Goal: Task Accomplishment & Management: Manage account settings

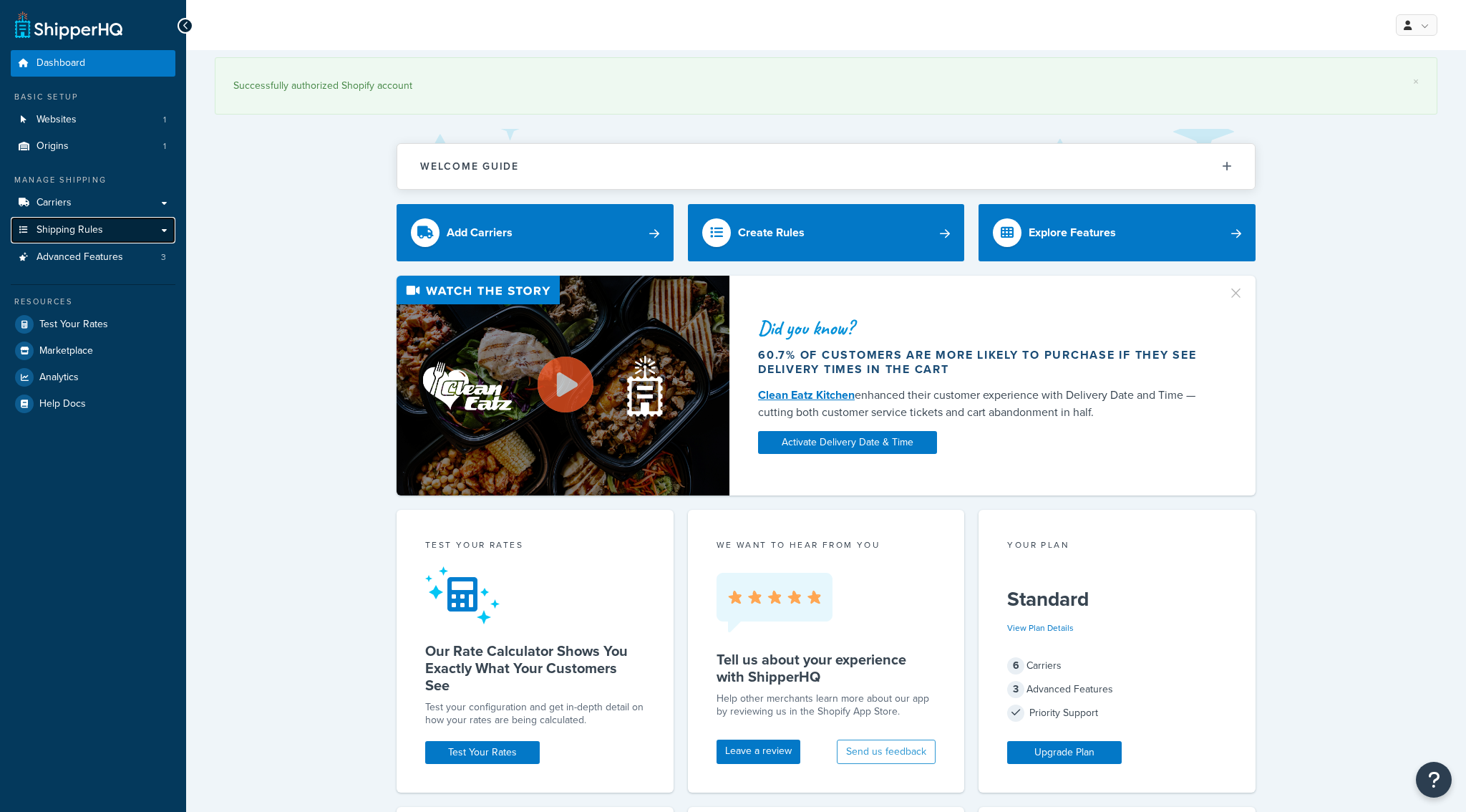
click at [64, 229] on span "Shipping Rules" at bounding box center [69, 230] width 66 height 12
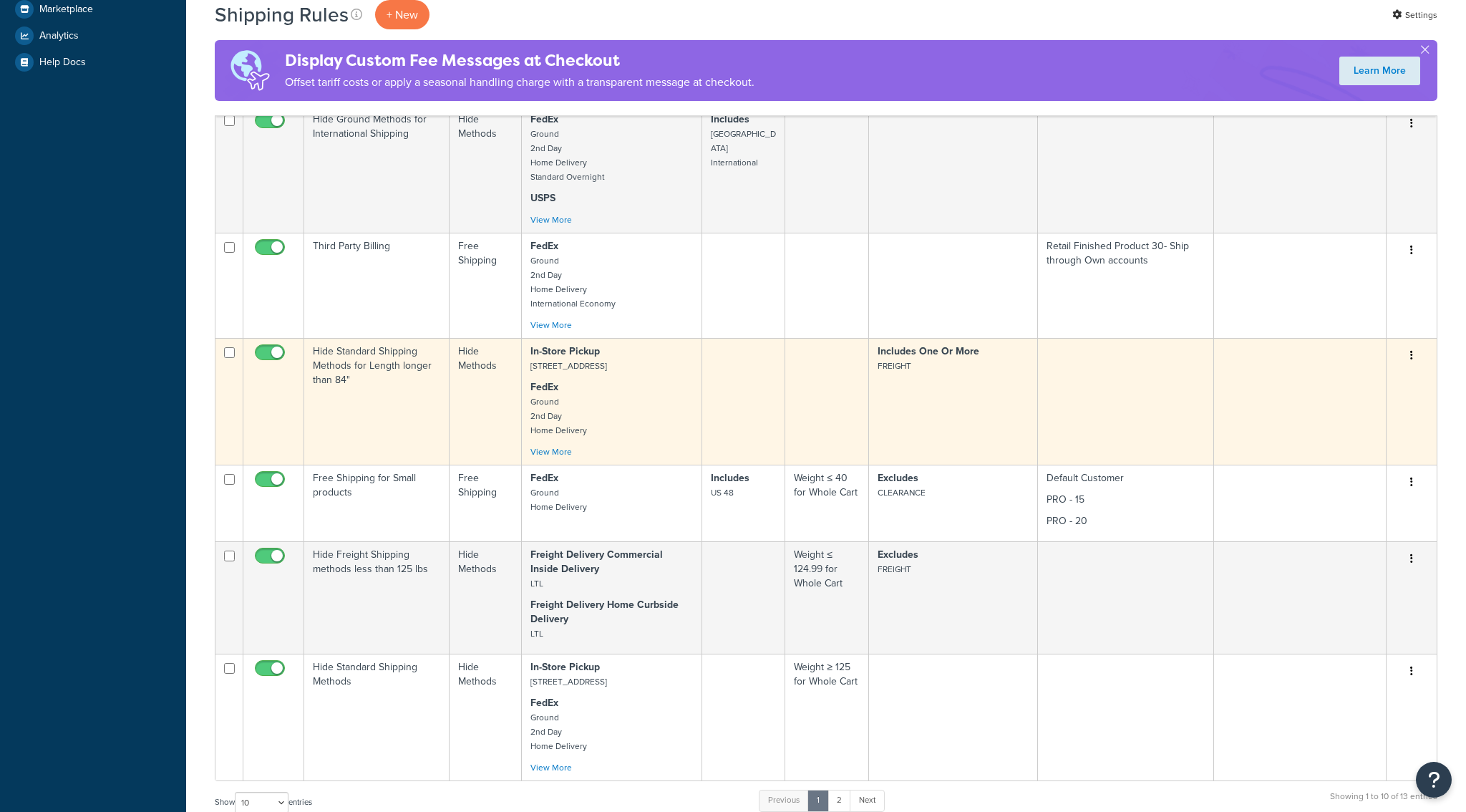
scroll to position [493, 0]
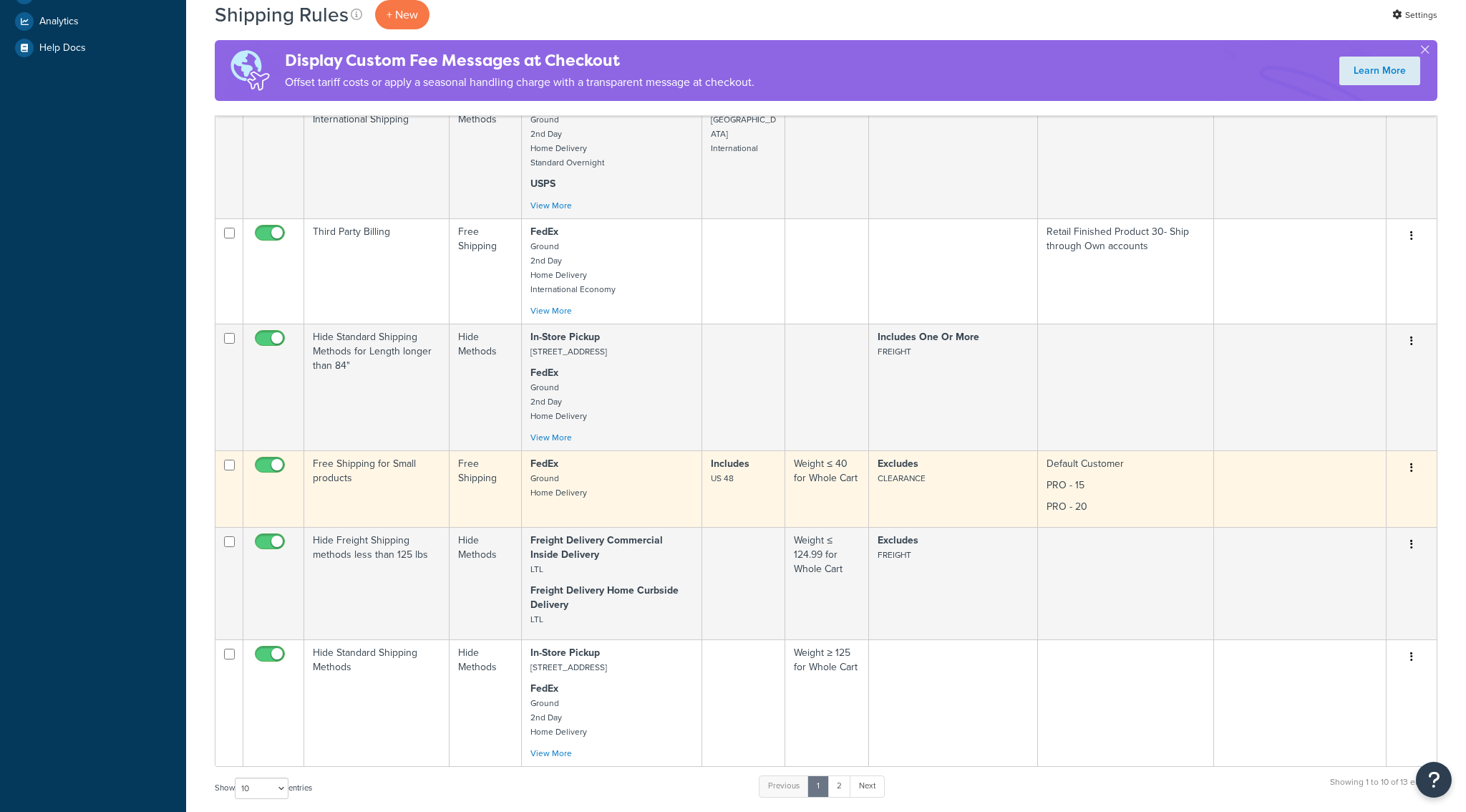
click at [402, 502] on td "Free Shipping for Small products" at bounding box center [377, 489] width 145 height 77
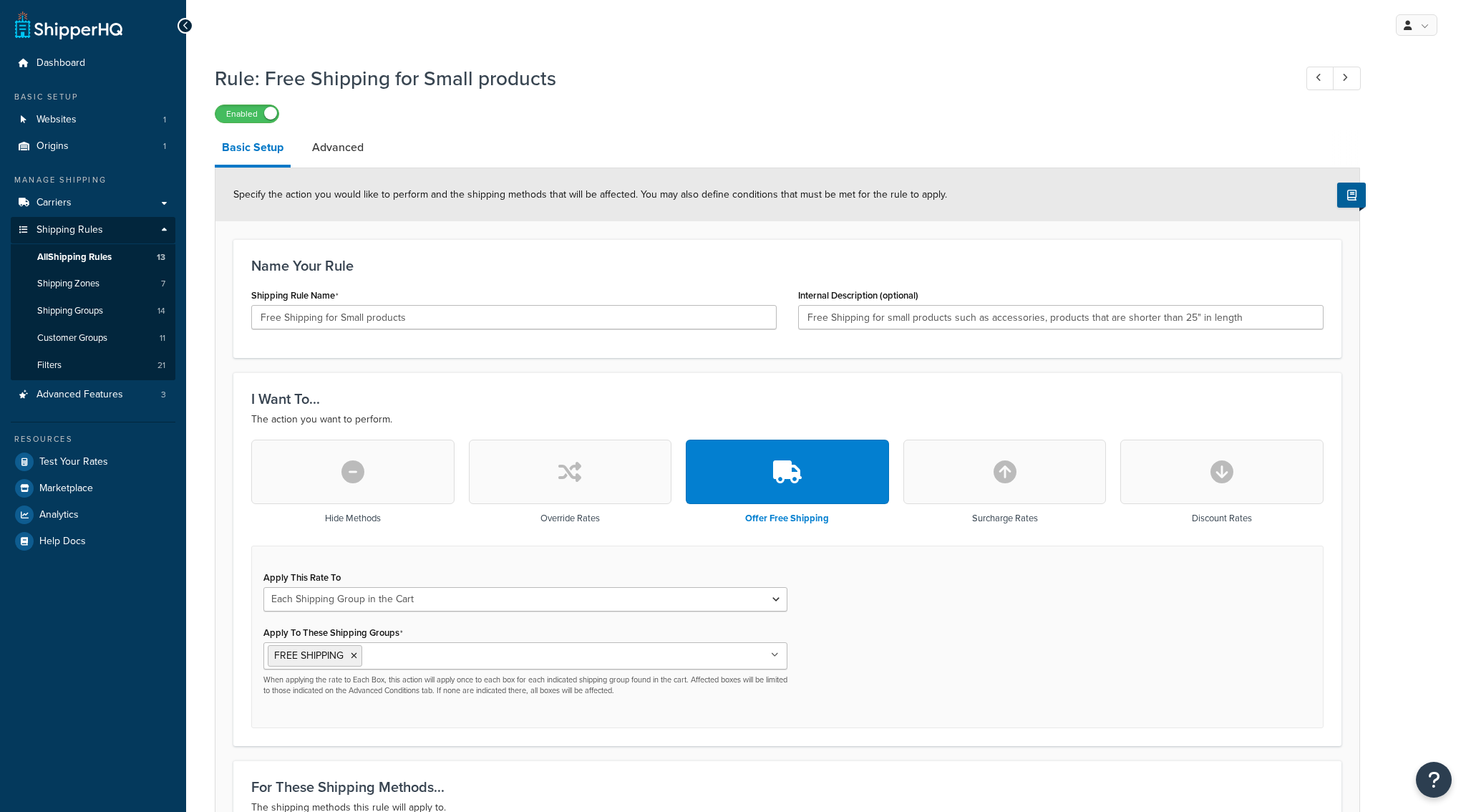
select select "SHIPPING_GROUP"
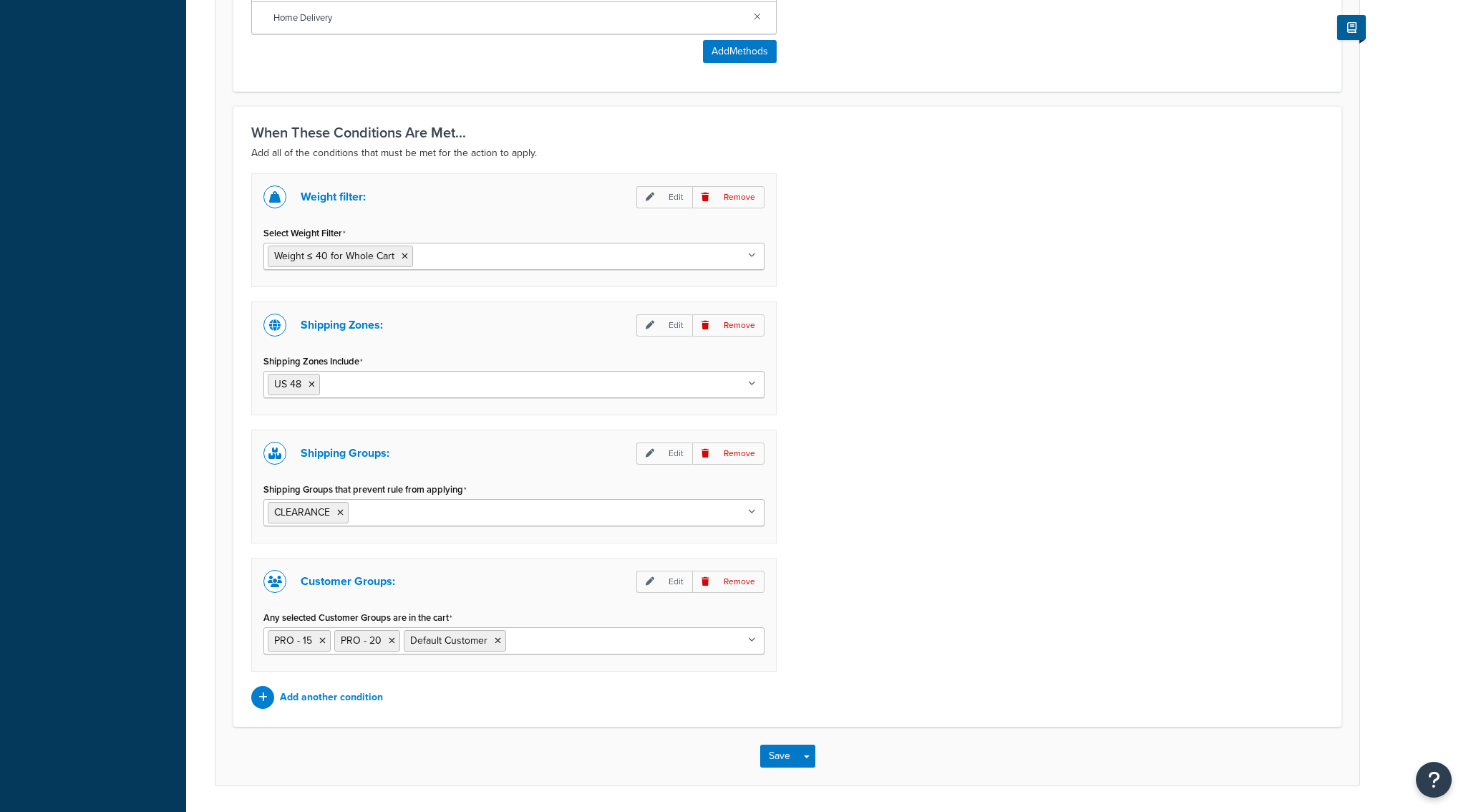
scroll to position [990, 0]
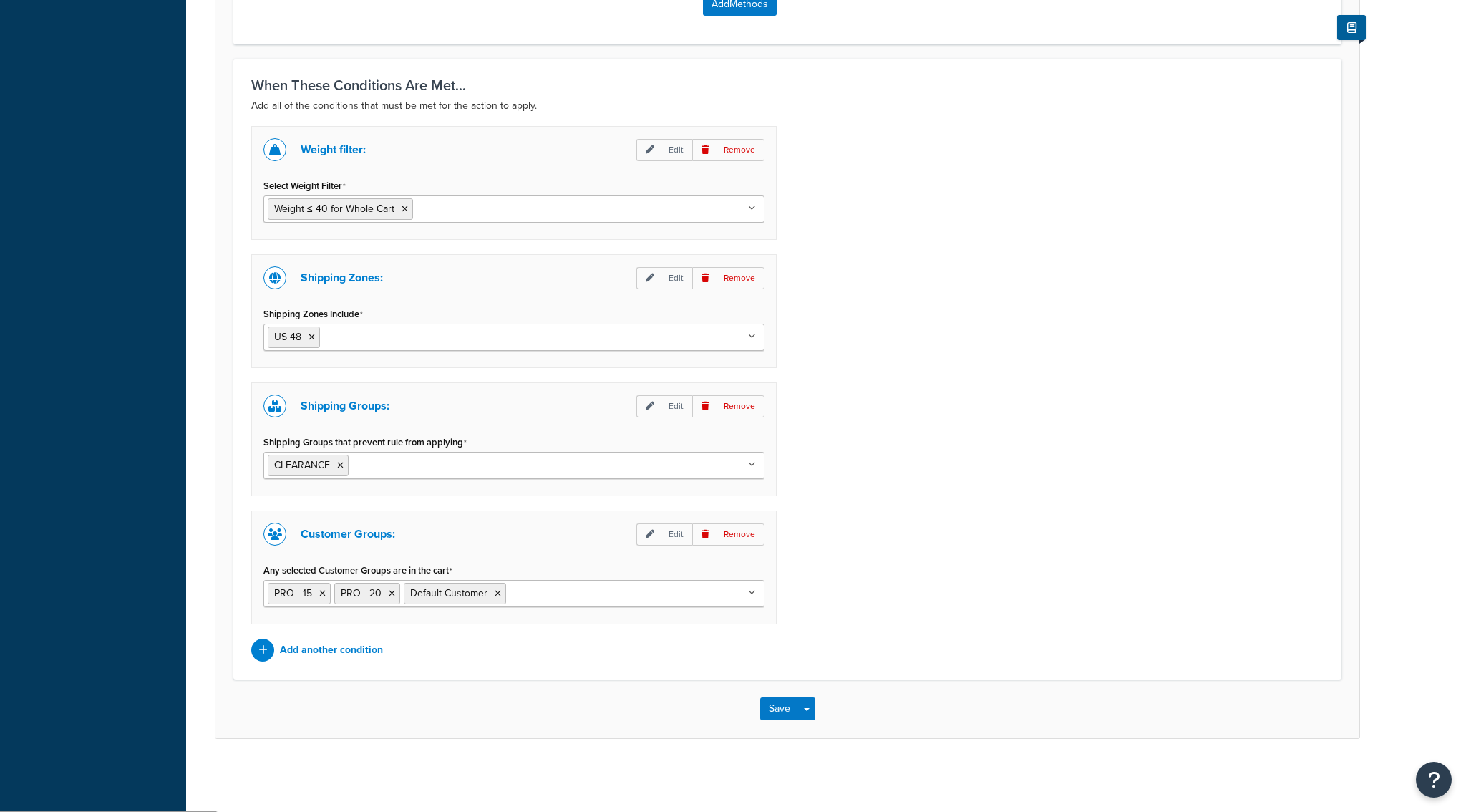
click at [537, 636] on div "Weight filter: Edit Remove Select Weight Filter Weight ≤ 40 for Whole Cart Cart…" at bounding box center [513, 393] width 547 height 535
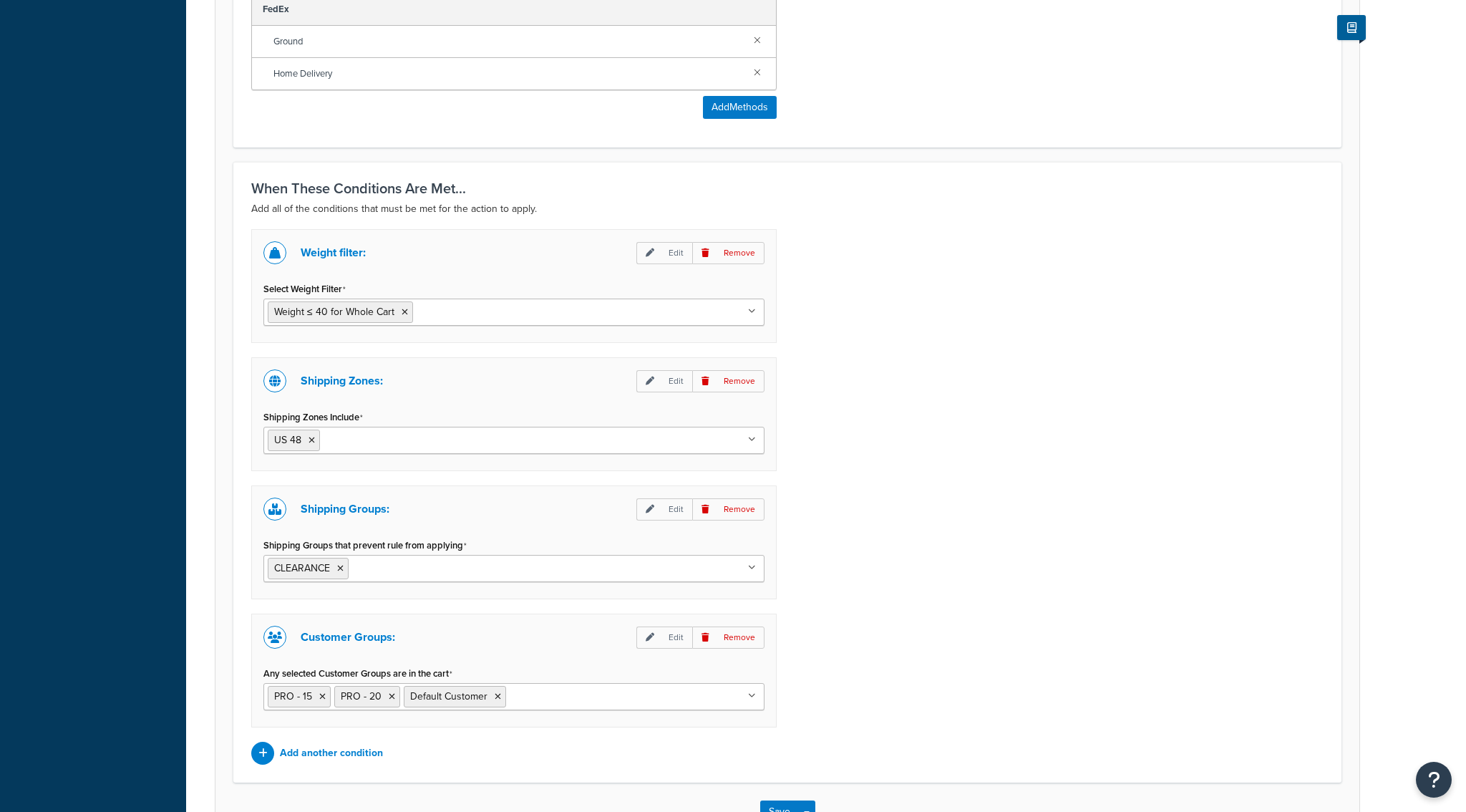
scroll to position [990, 0]
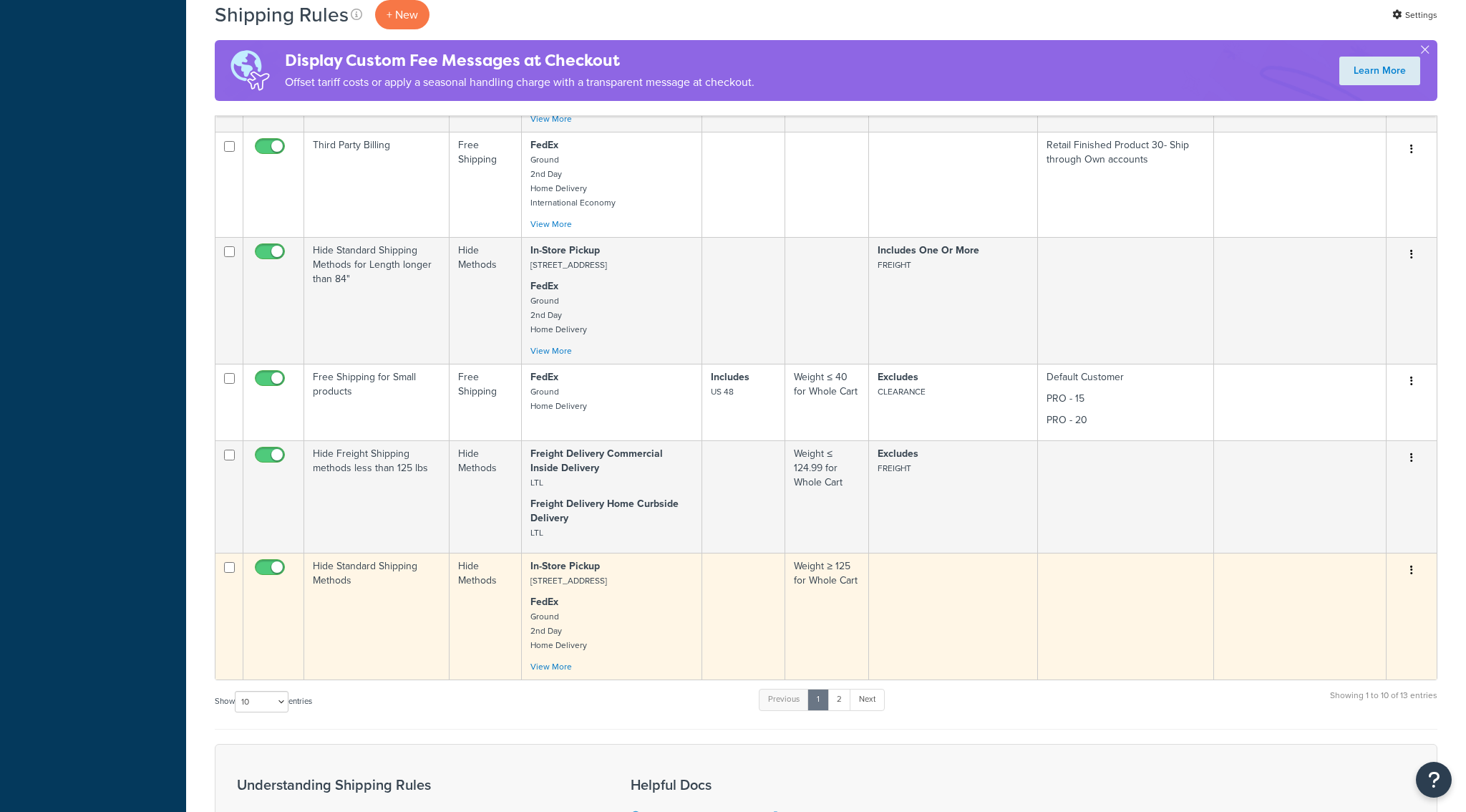
scroll to position [588, 0]
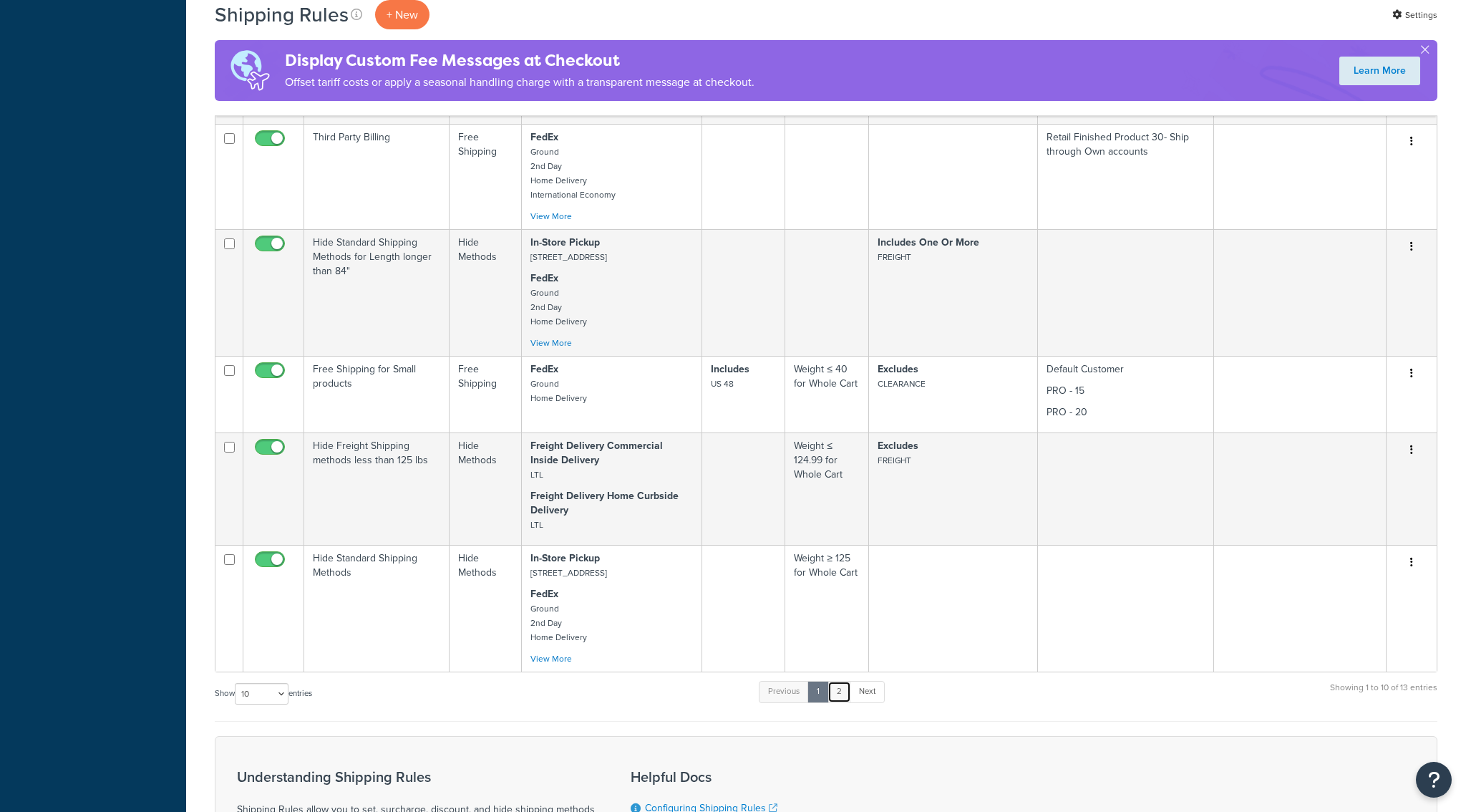
click at [843, 702] on link "2" at bounding box center [838, 691] width 23 height 21
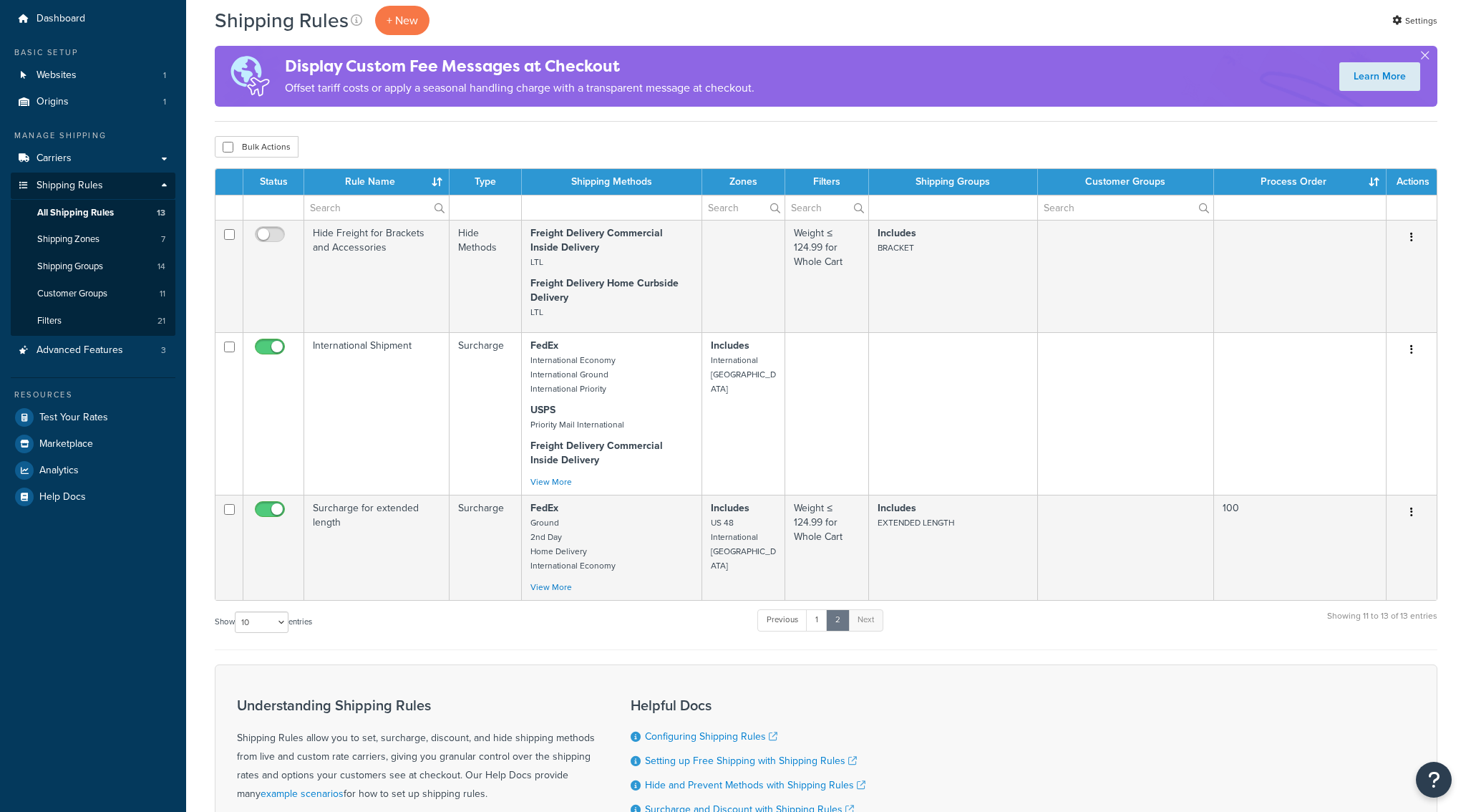
scroll to position [0, 0]
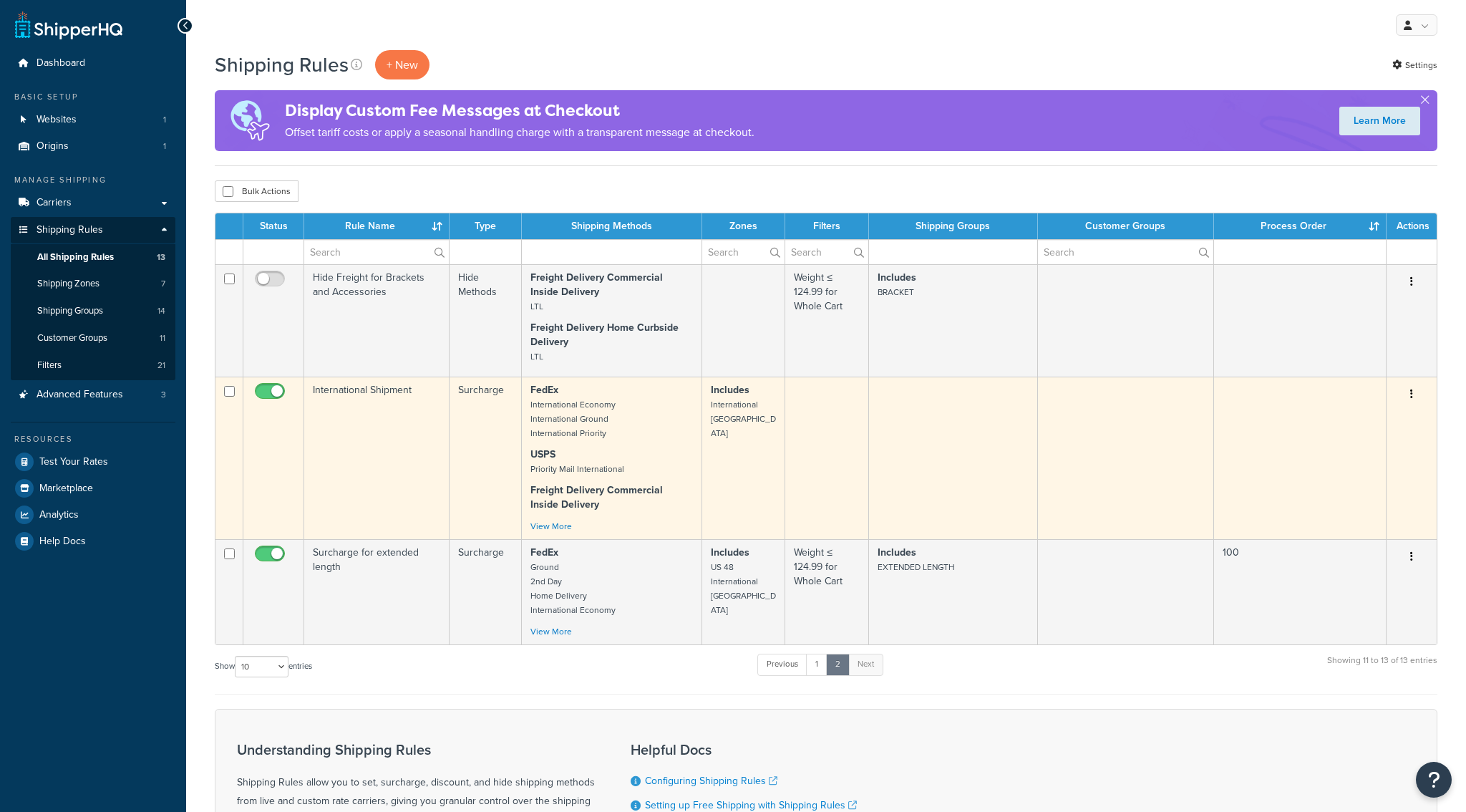
click at [371, 437] on td "International Shipment" at bounding box center [377, 458] width 145 height 163
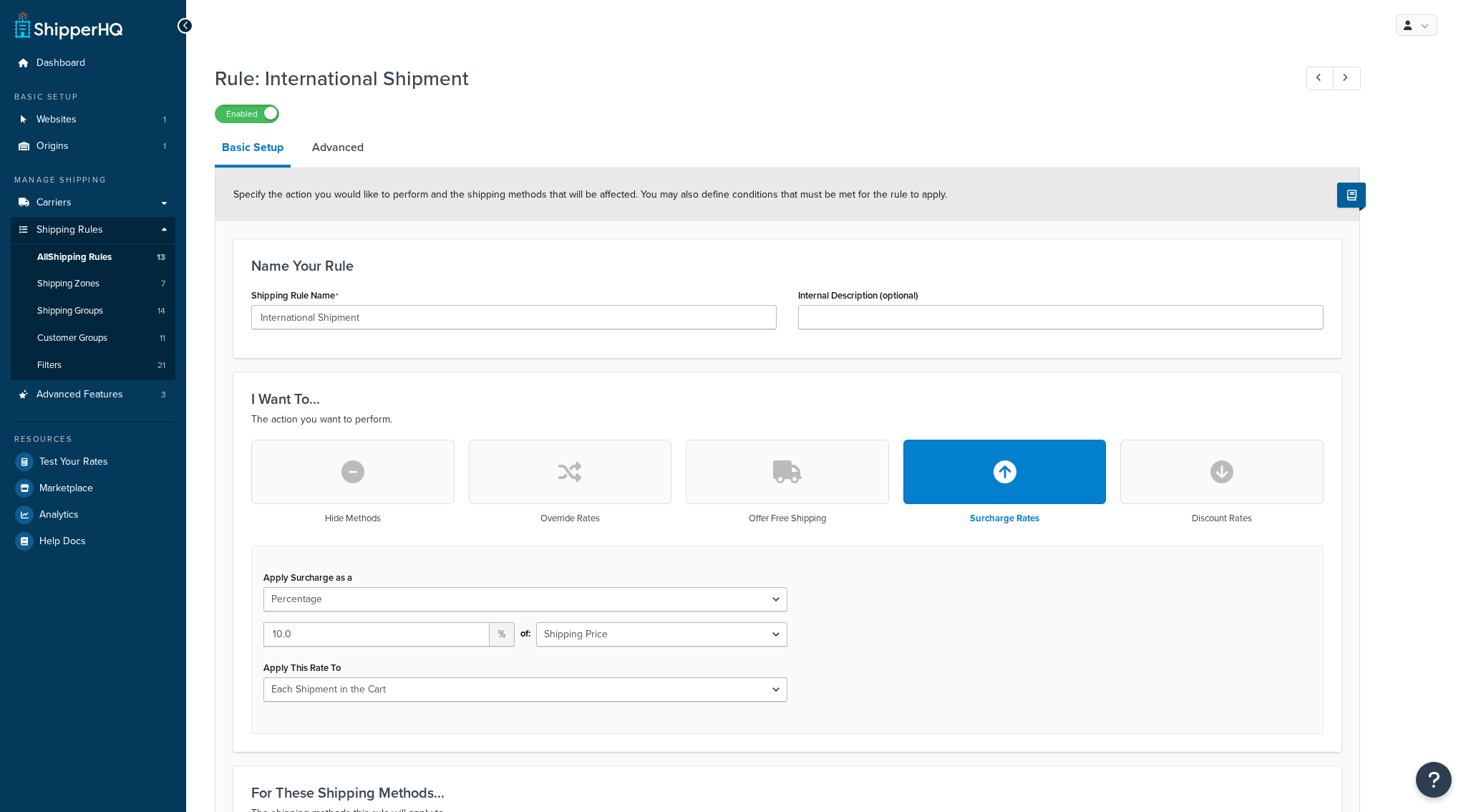
select select "PERCENTAGE"
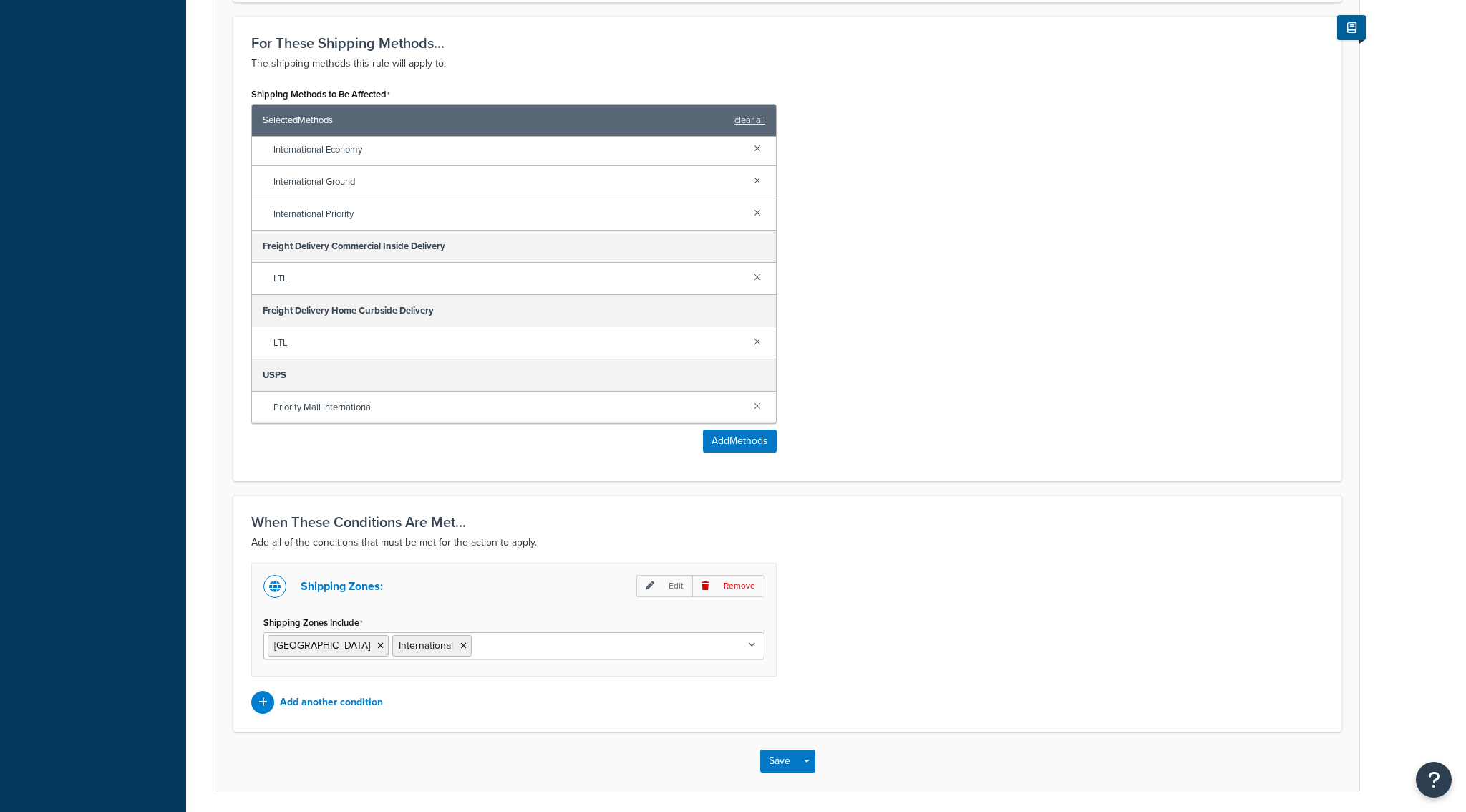
scroll to position [801, 0]
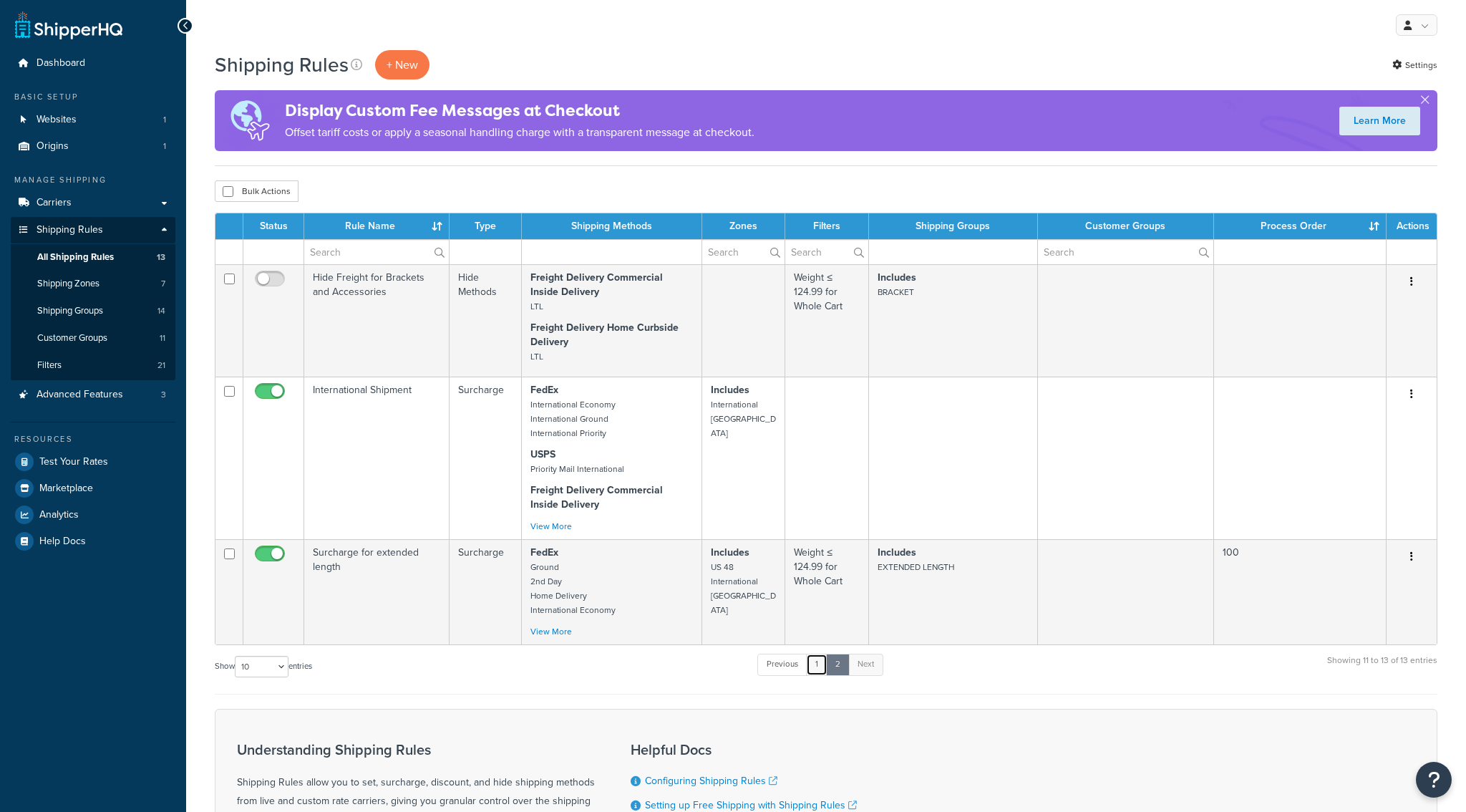
click at [821, 672] on link "1" at bounding box center [816, 663] width 21 height 21
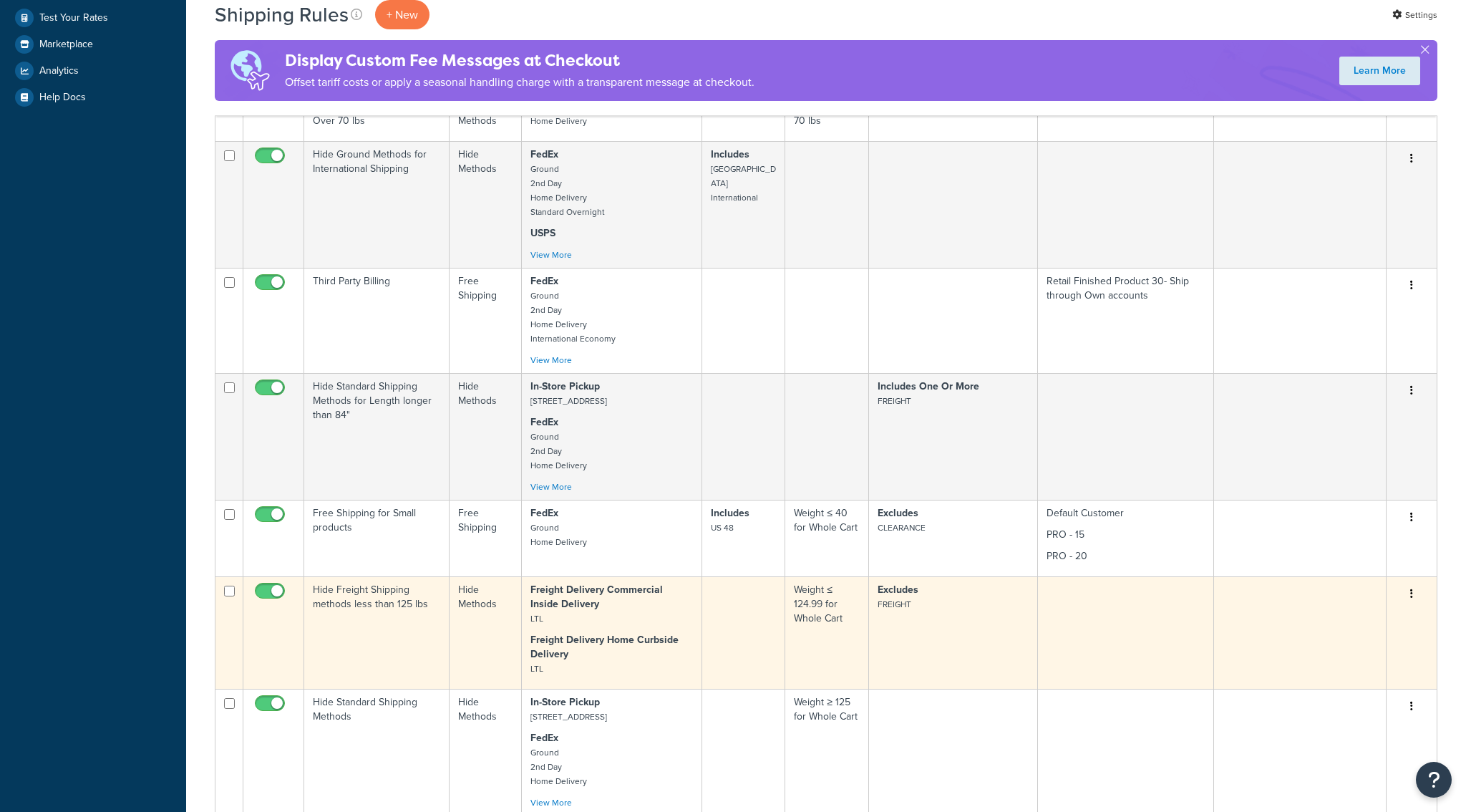
scroll to position [420, 0]
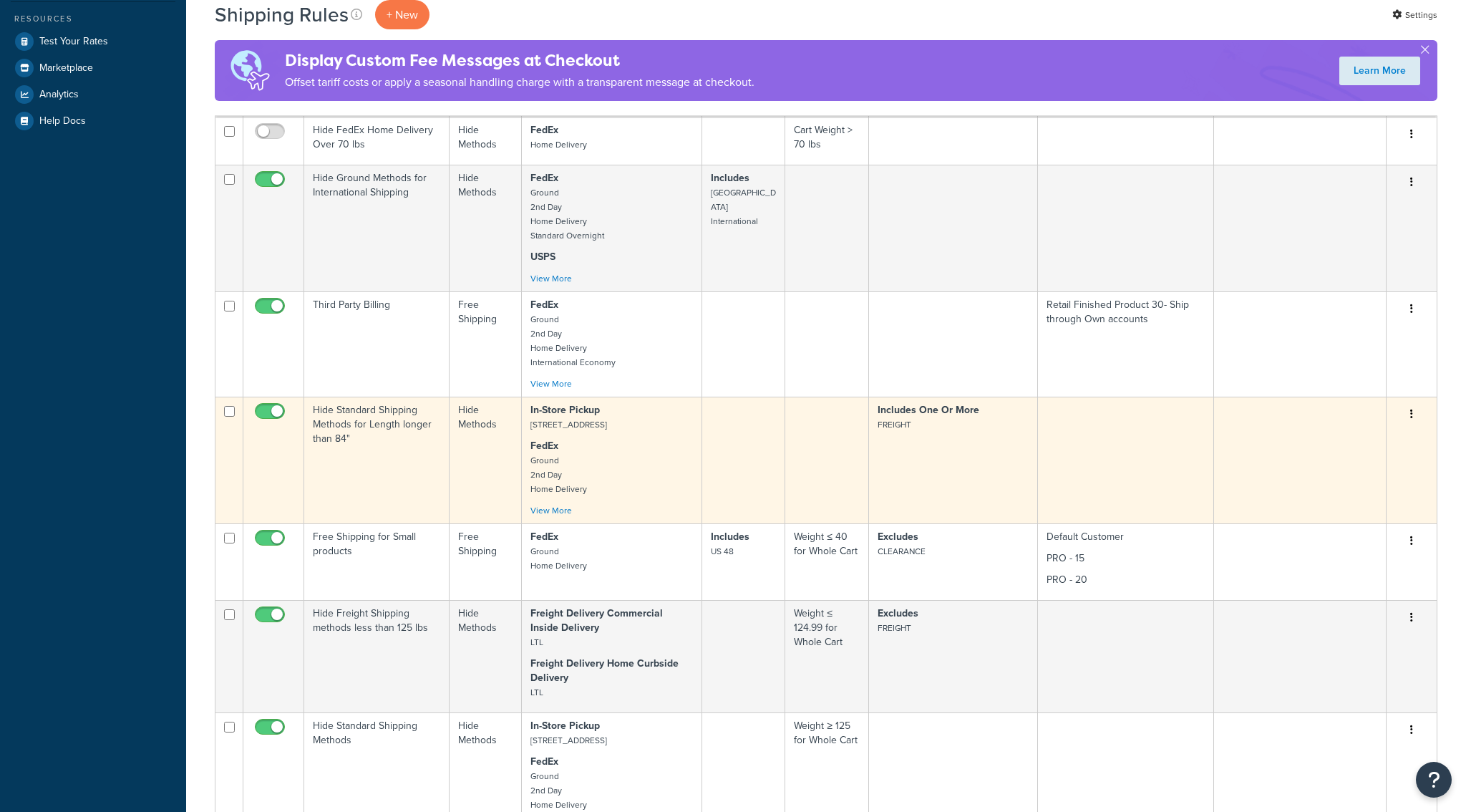
click at [630, 491] on p "FedEx Ground 2nd Day Home Delivery" at bounding box center [612, 467] width 164 height 57
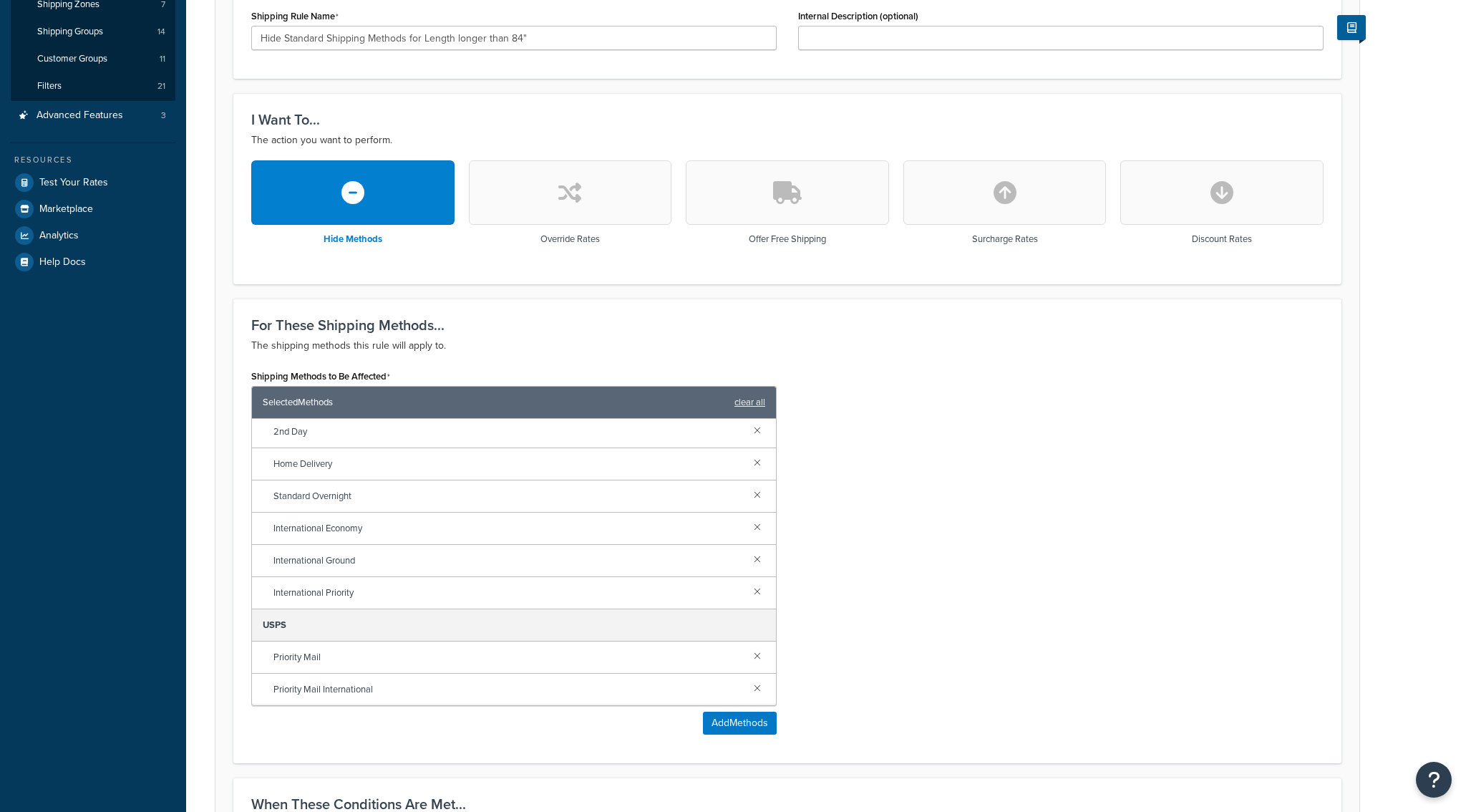
scroll to position [613, 0]
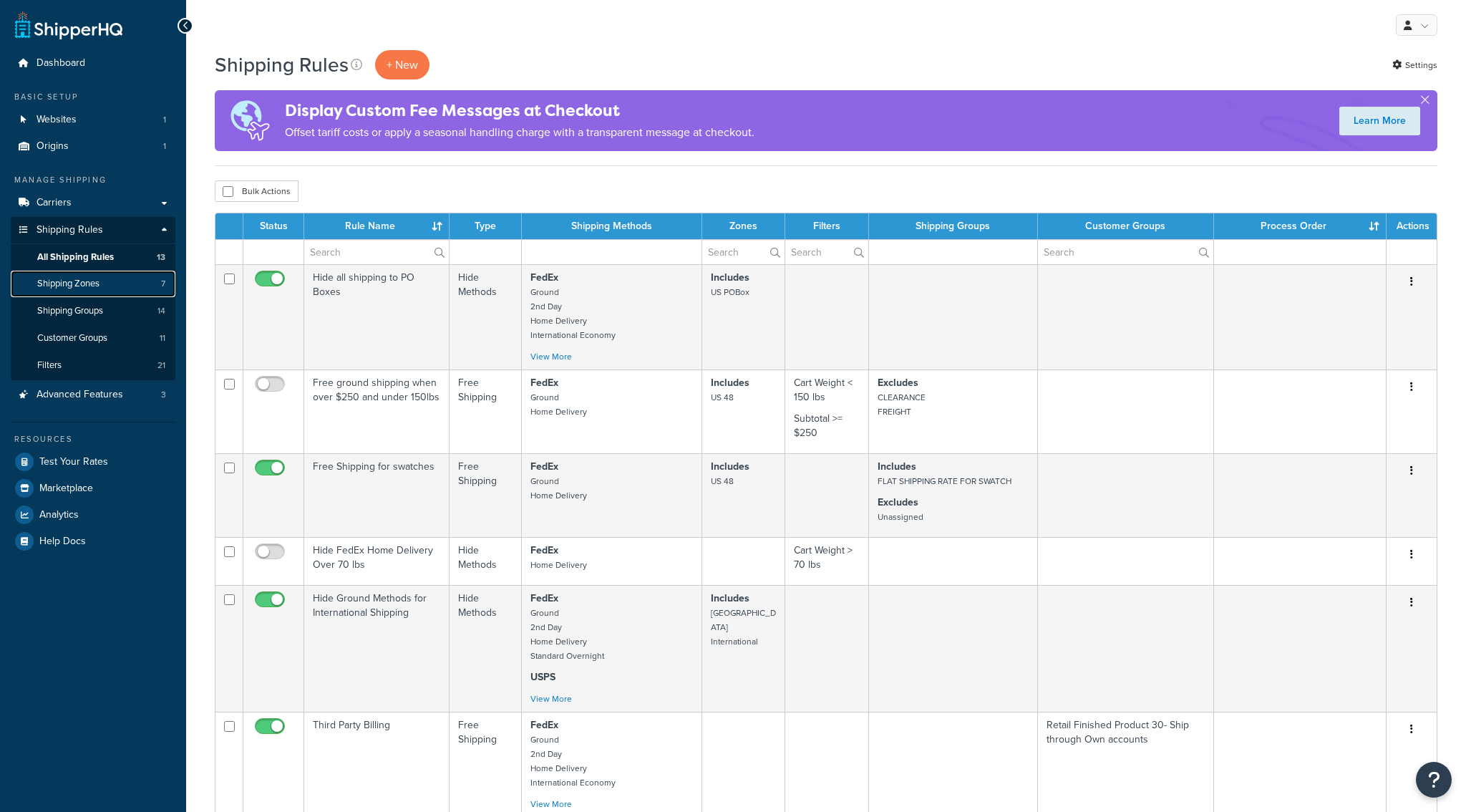
click at [111, 279] on link "Shipping Zones 7" at bounding box center [93, 284] width 164 height 26
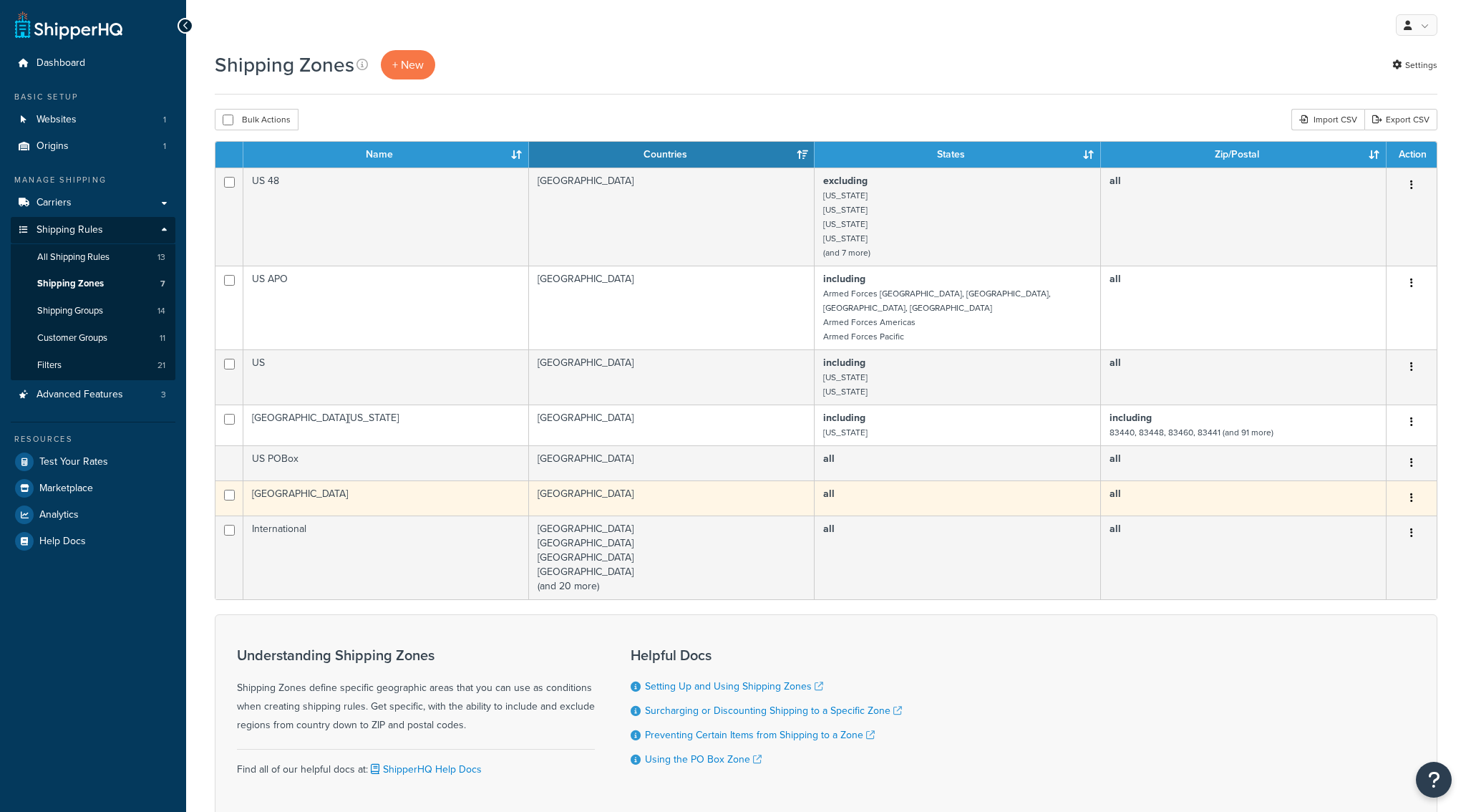
click at [409, 492] on td "[GEOGRAPHIC_DATA]" at bounding box center [386, 498] width 286 height 36
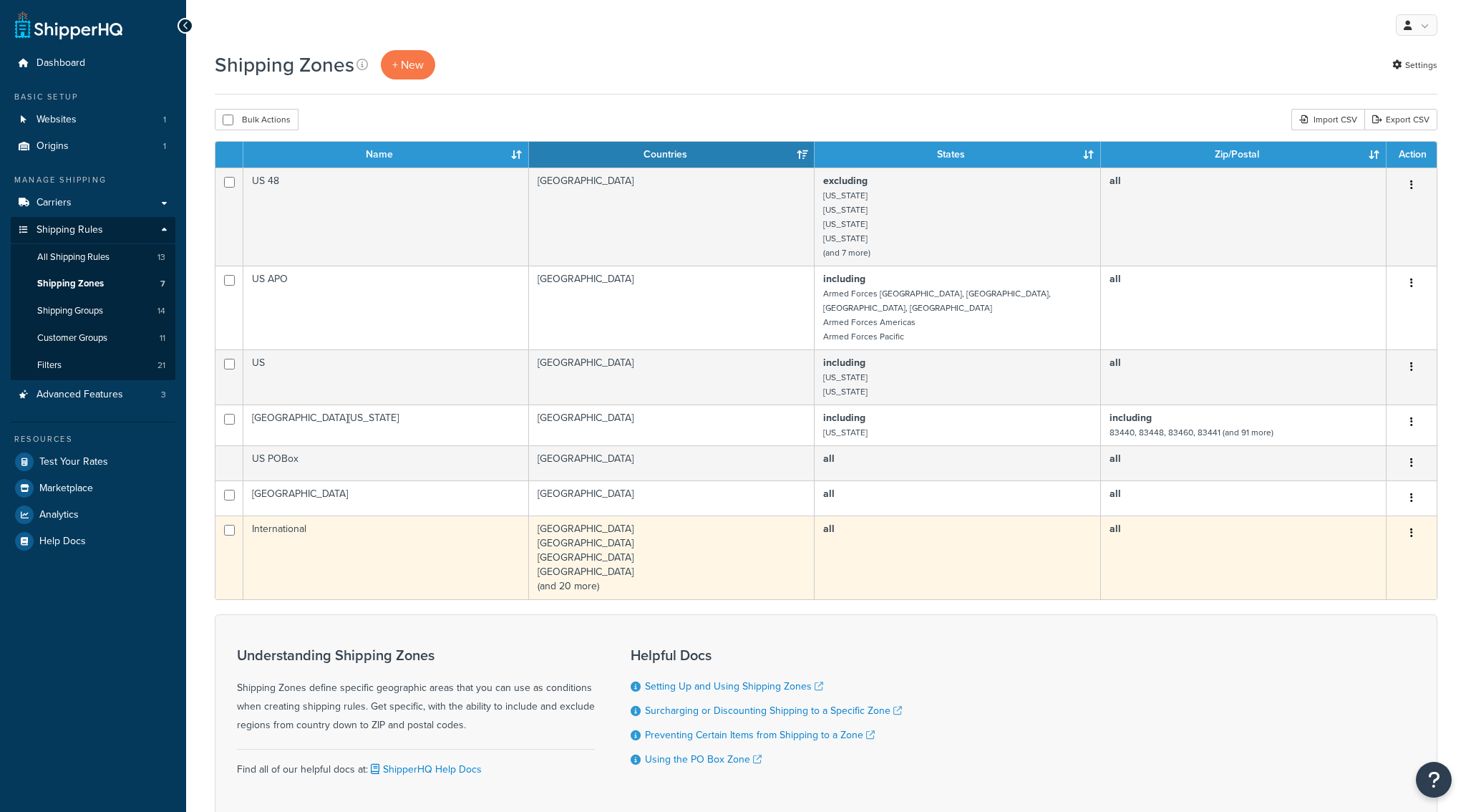
click at [414, 546] on td "International" at bounding box center [386, 557] width 286 height 84
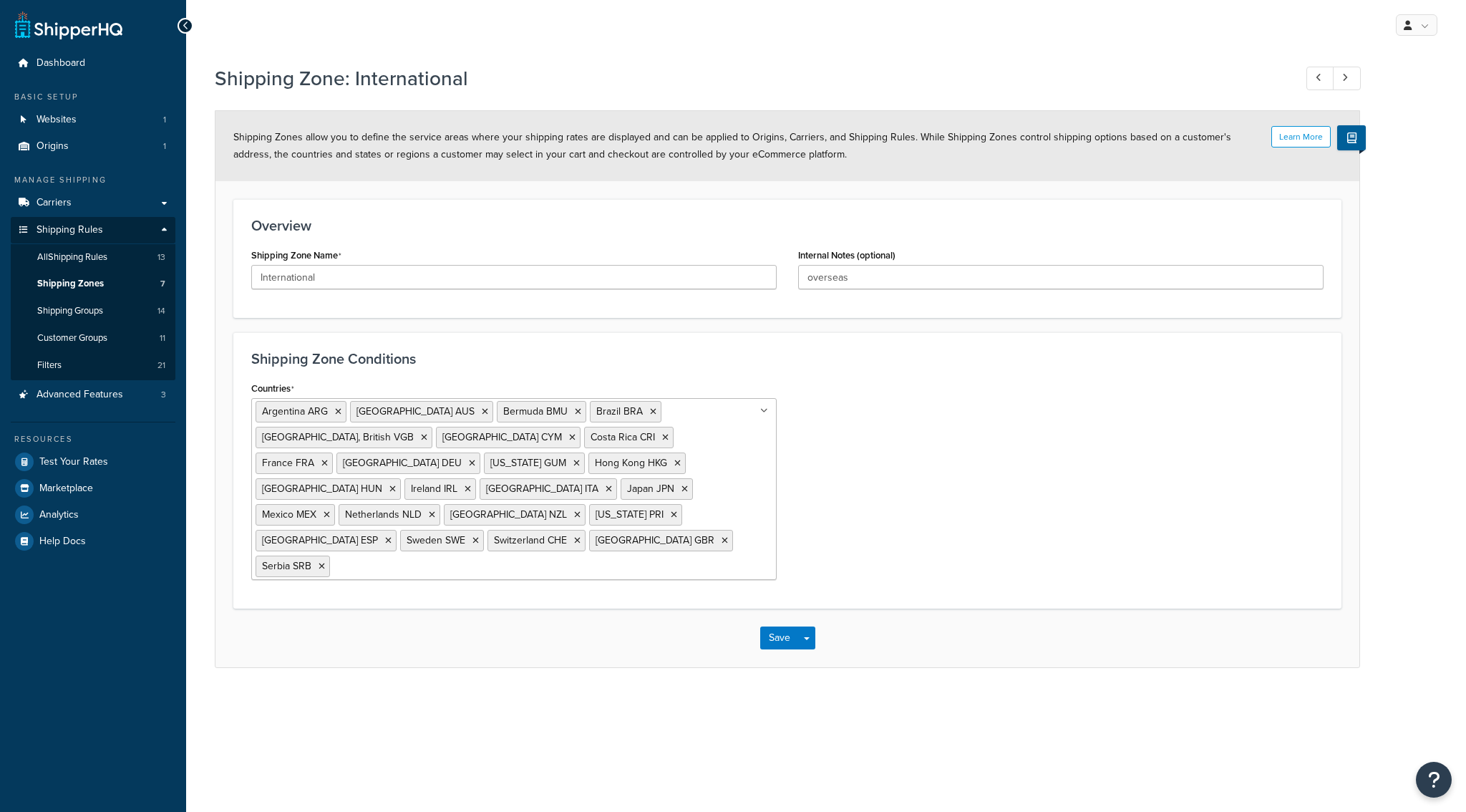
click at [631, 613] on div "Save Save Dropdown Save and Edit Save and Duplicate Save and Create New" at bounding box center [788, 637] width 1144 height 59
click at [604, 681] on div "My Profile Billing Global Settings Contact Us Logout Shipping Zone: Internation…" at bounding box center [826, 406] width 1280 height 812
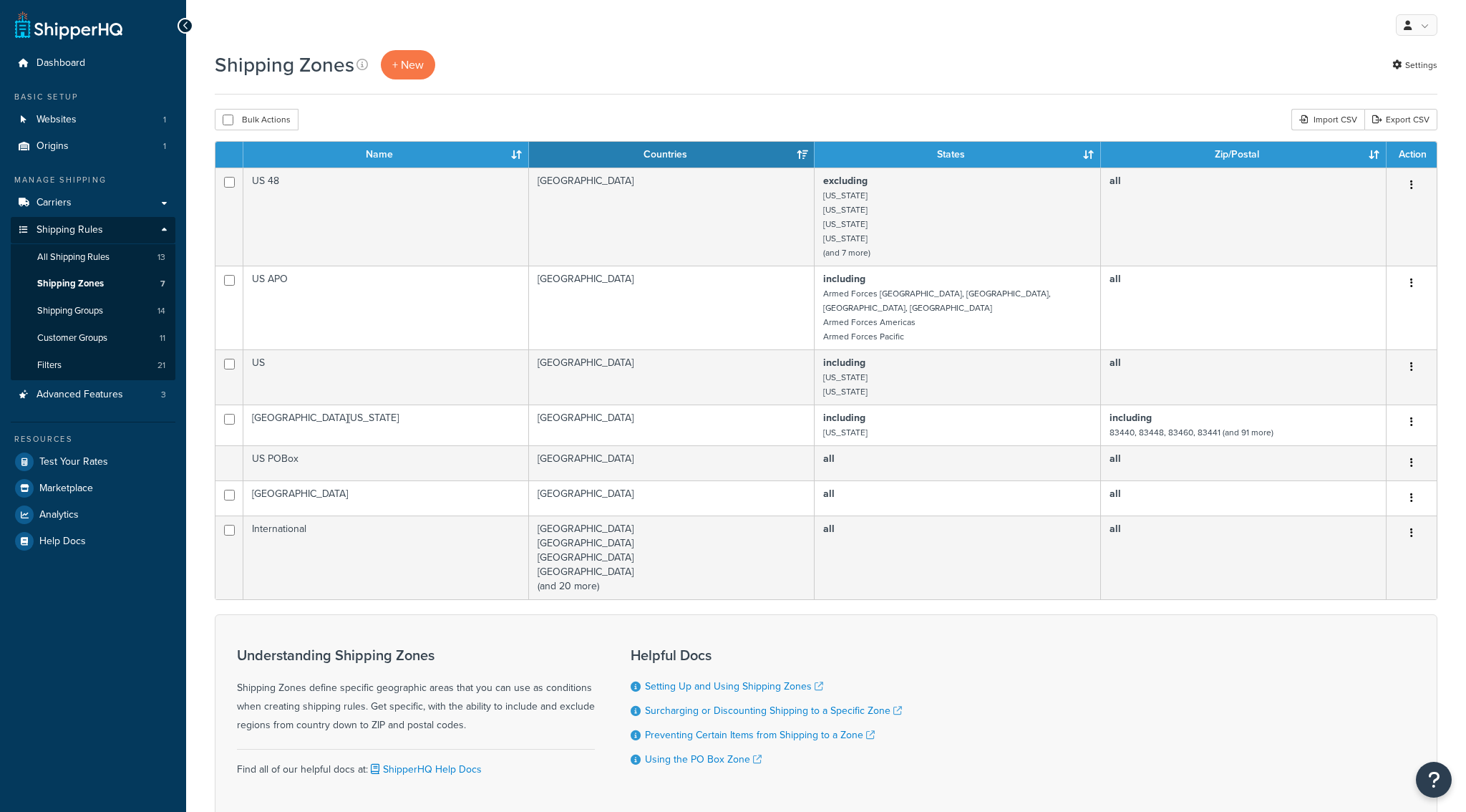
click at [552, 647] on h3 "Understanding Shipping Zones" at bounding box center [416, 654] width 358 height 16
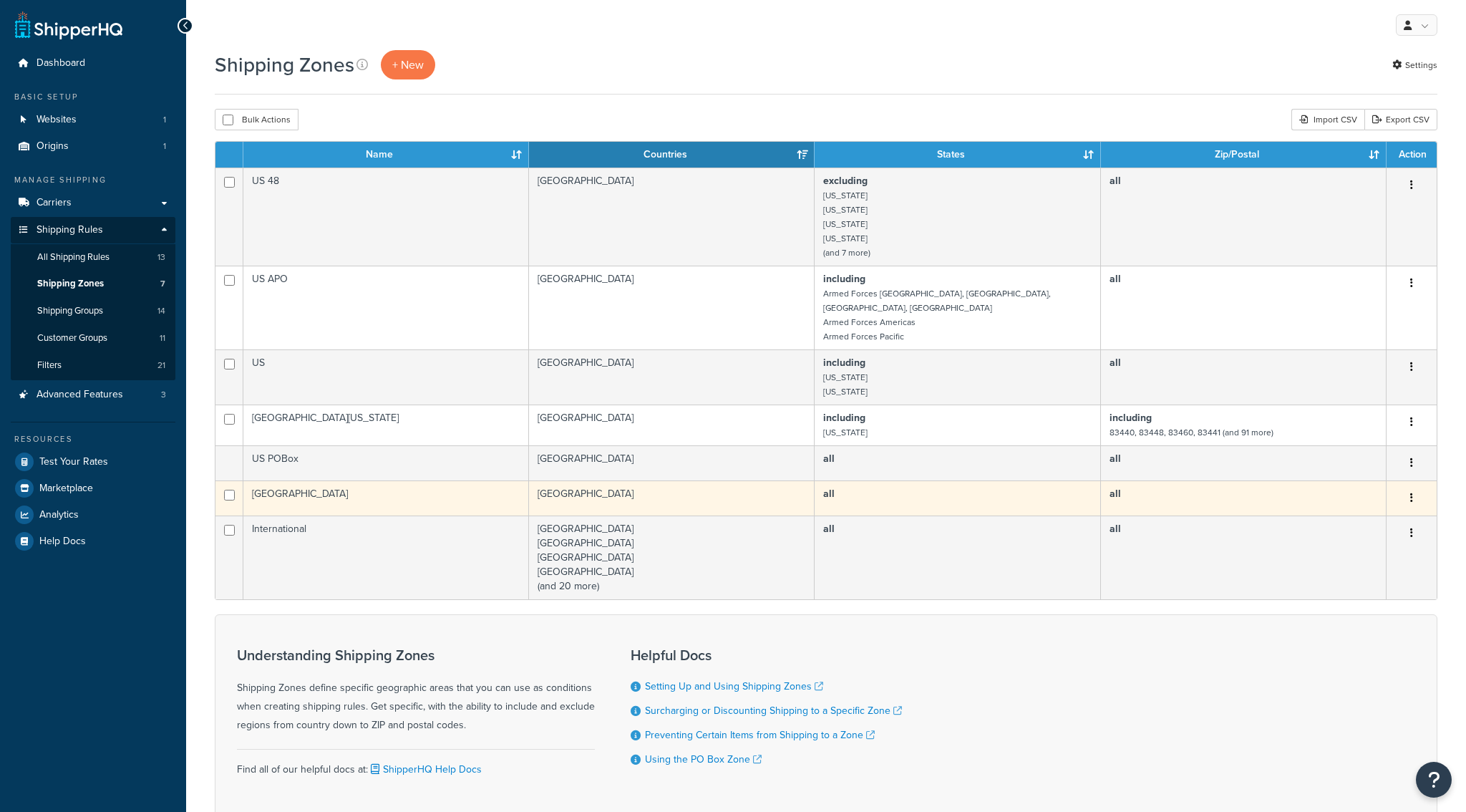
click at [509, 488] on td "[GEOGRAPHIC_DATA]" at bounding box center [386, 498] width 286 height 36
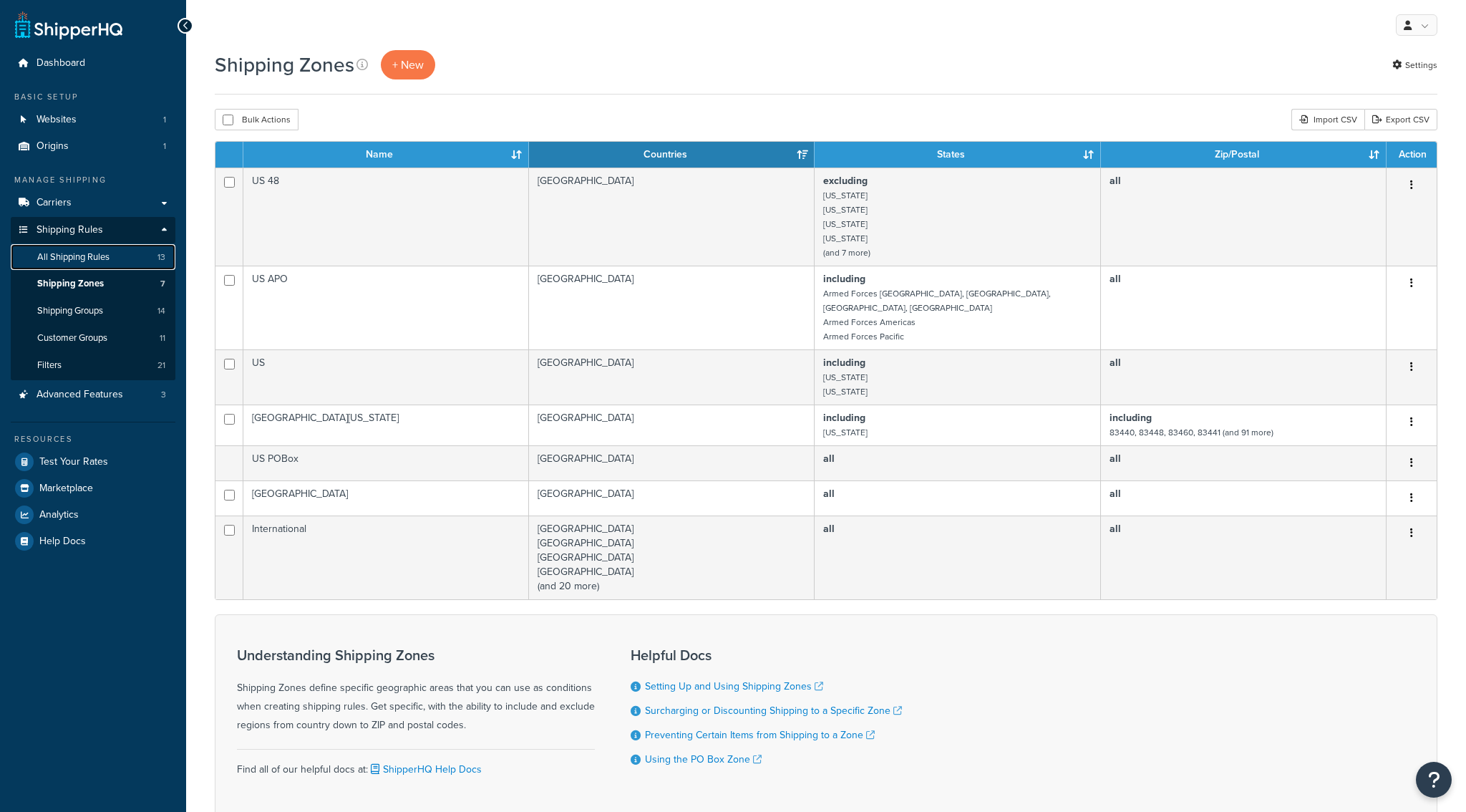
click at [115, 262] on link "All Shipping Rules 13" at bounding box center [93, 257] width 164 height 26
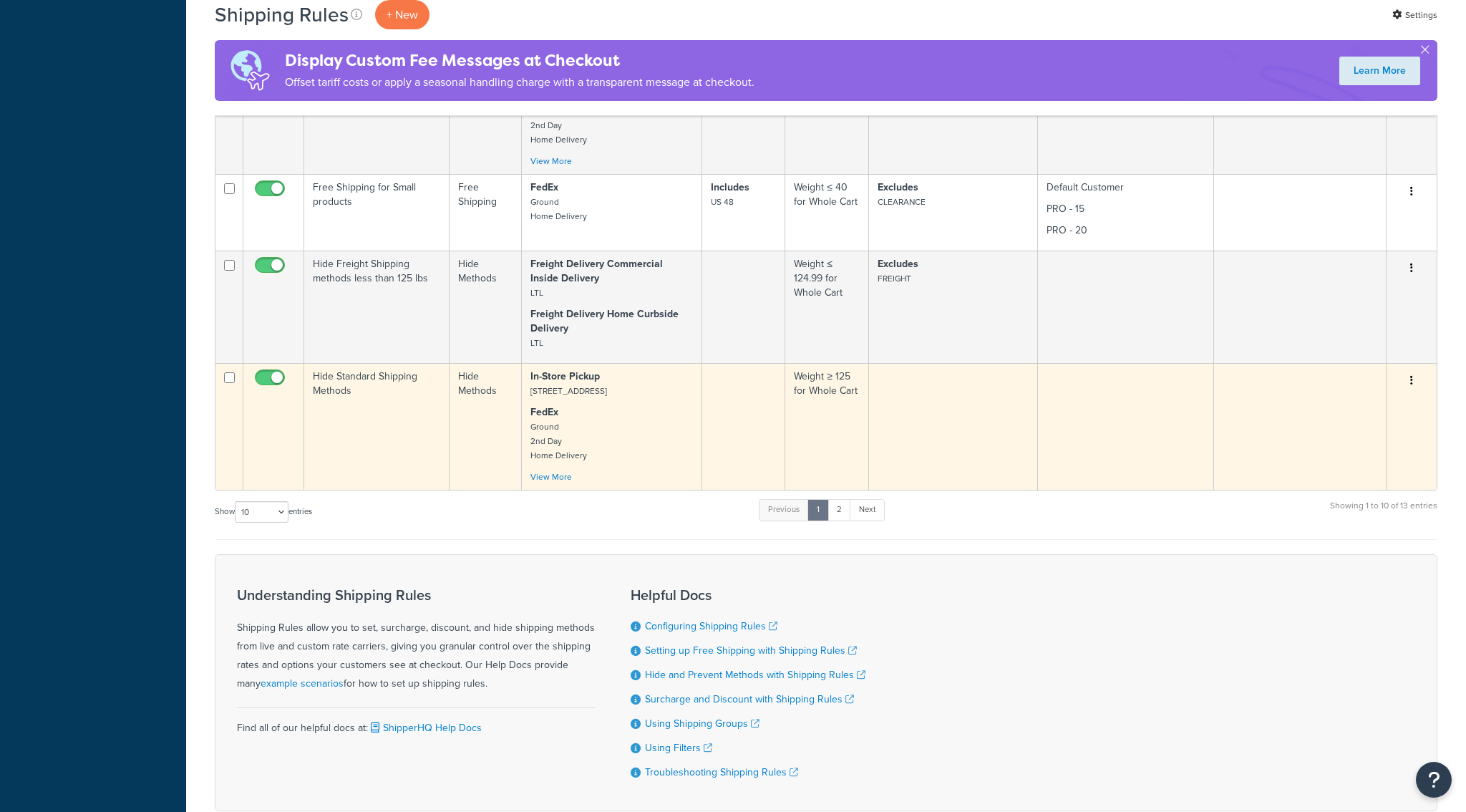
scroll to position [870, 0]
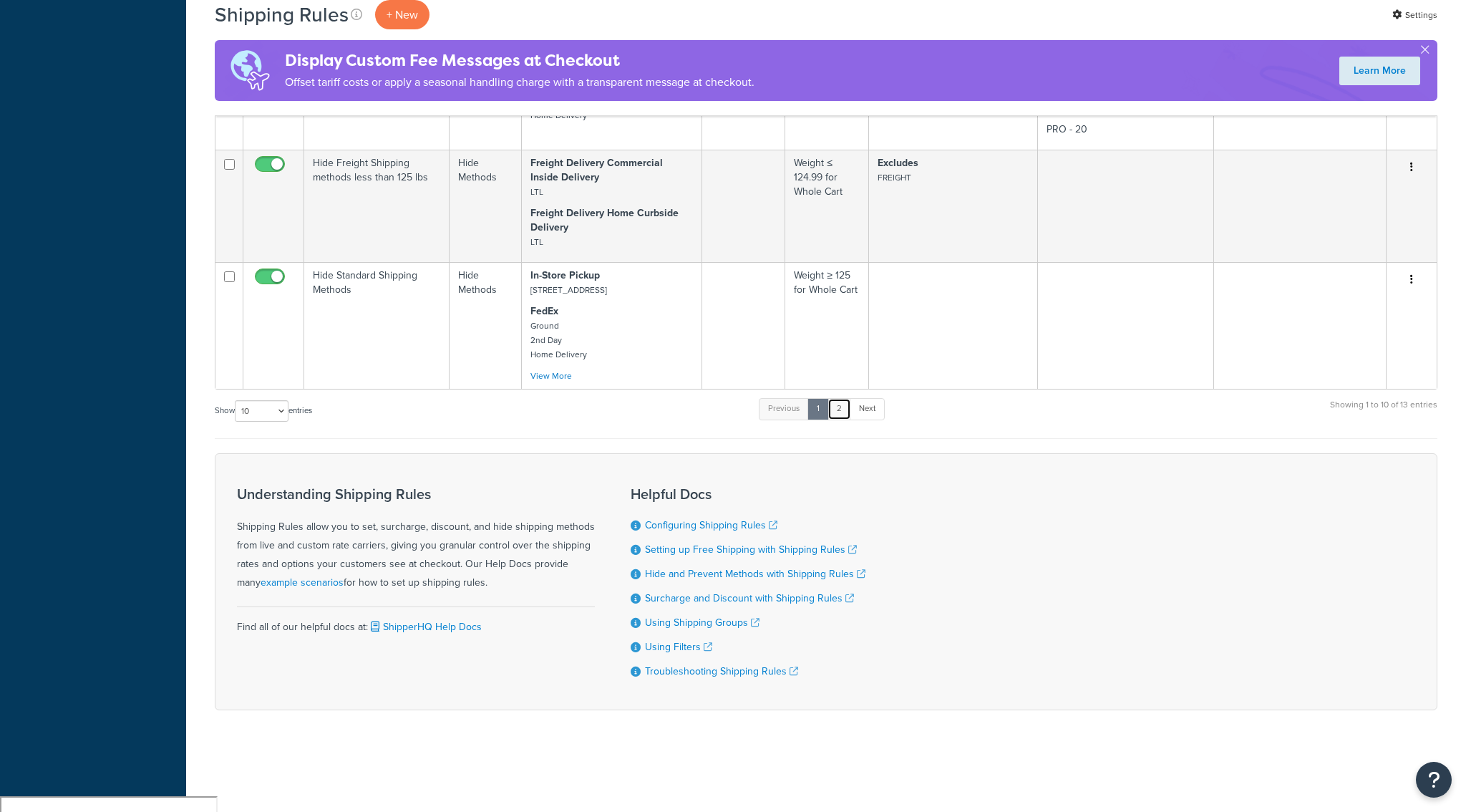
click at [842, 420] on link "2" at bounding box center [838, 408] width 23 height 21
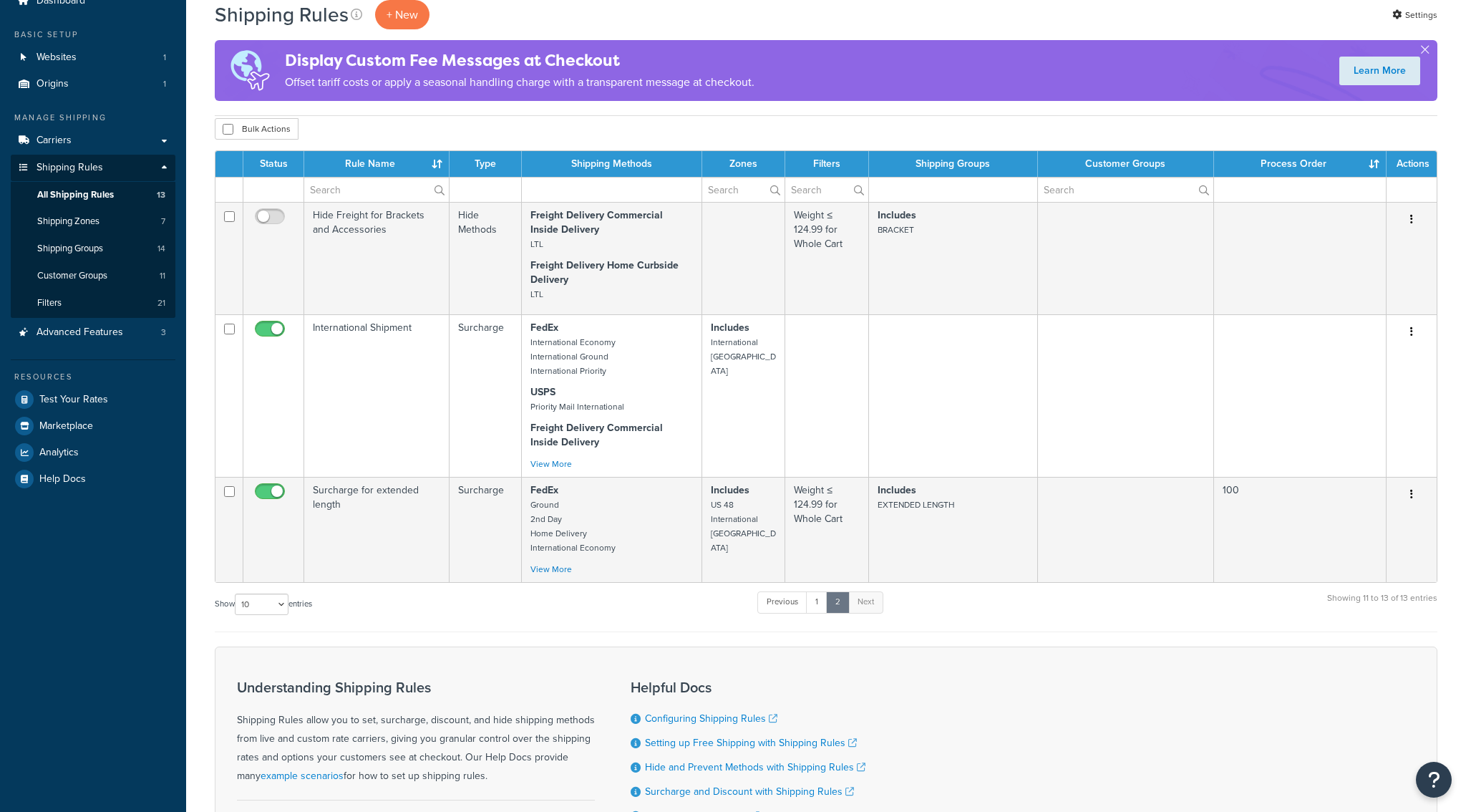
scroll to position [64, 0]
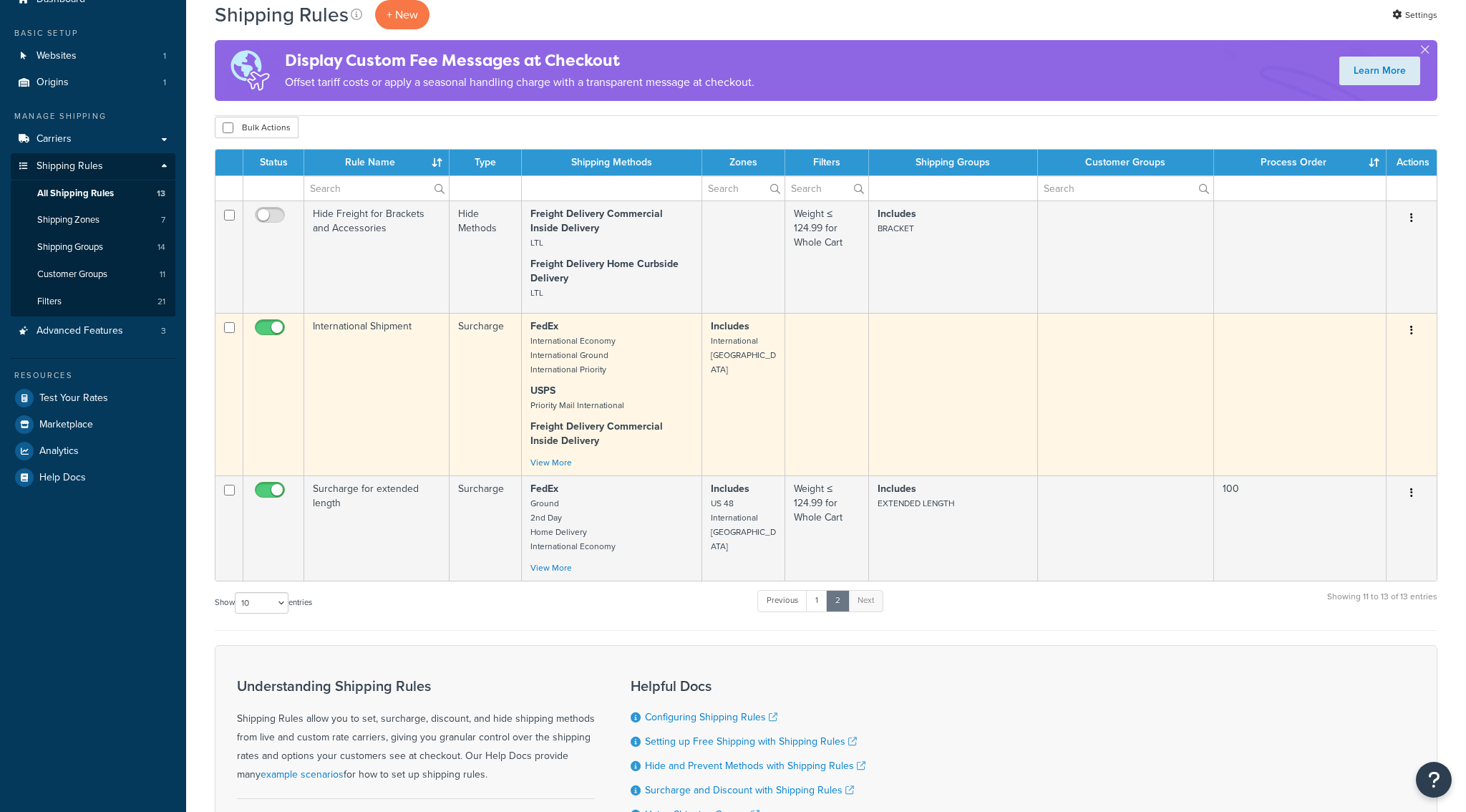
click at [416, 419] on td "International Shipment" at bounding box center [377, 394] width 145 height 163
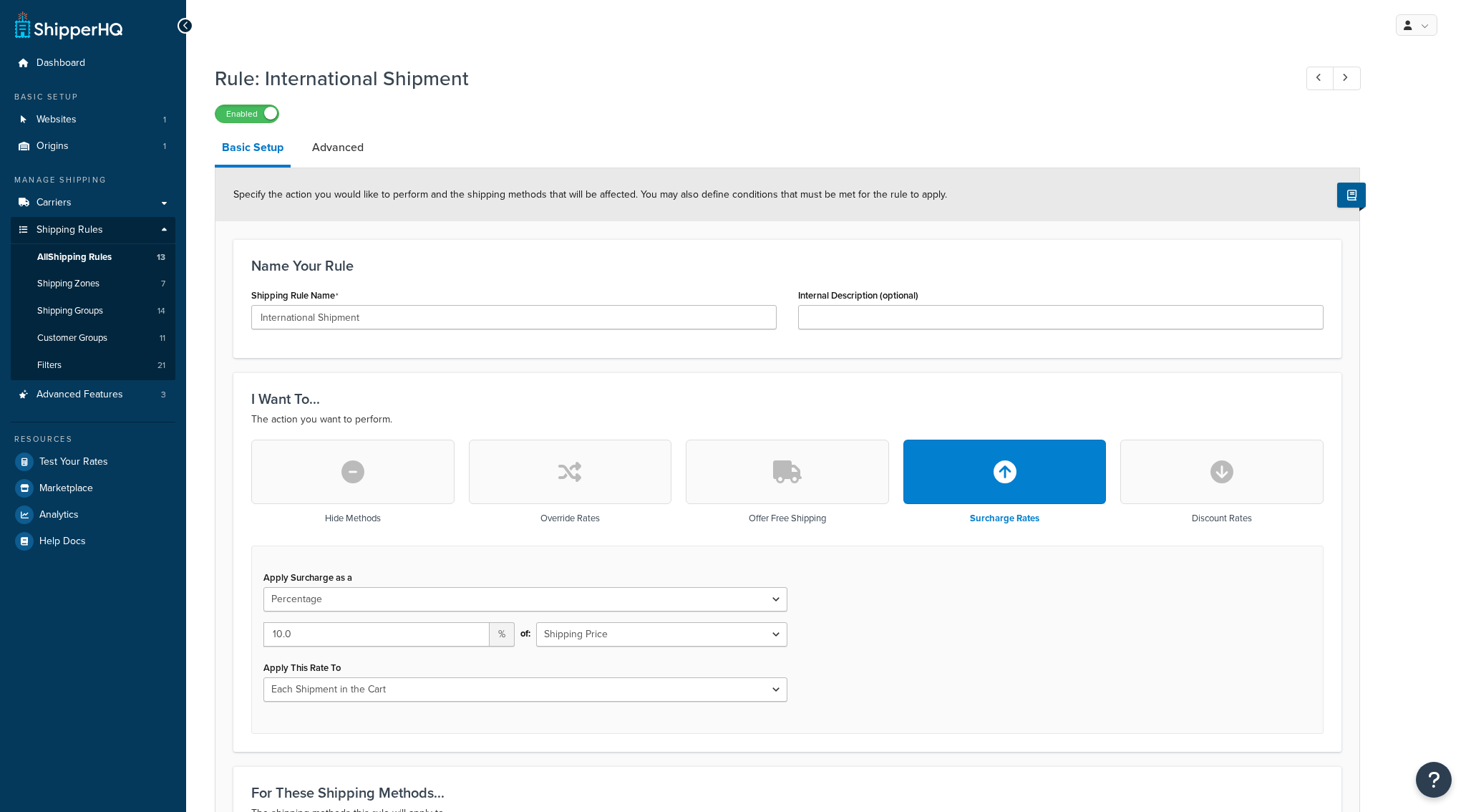
select select "PERCENTAGE"
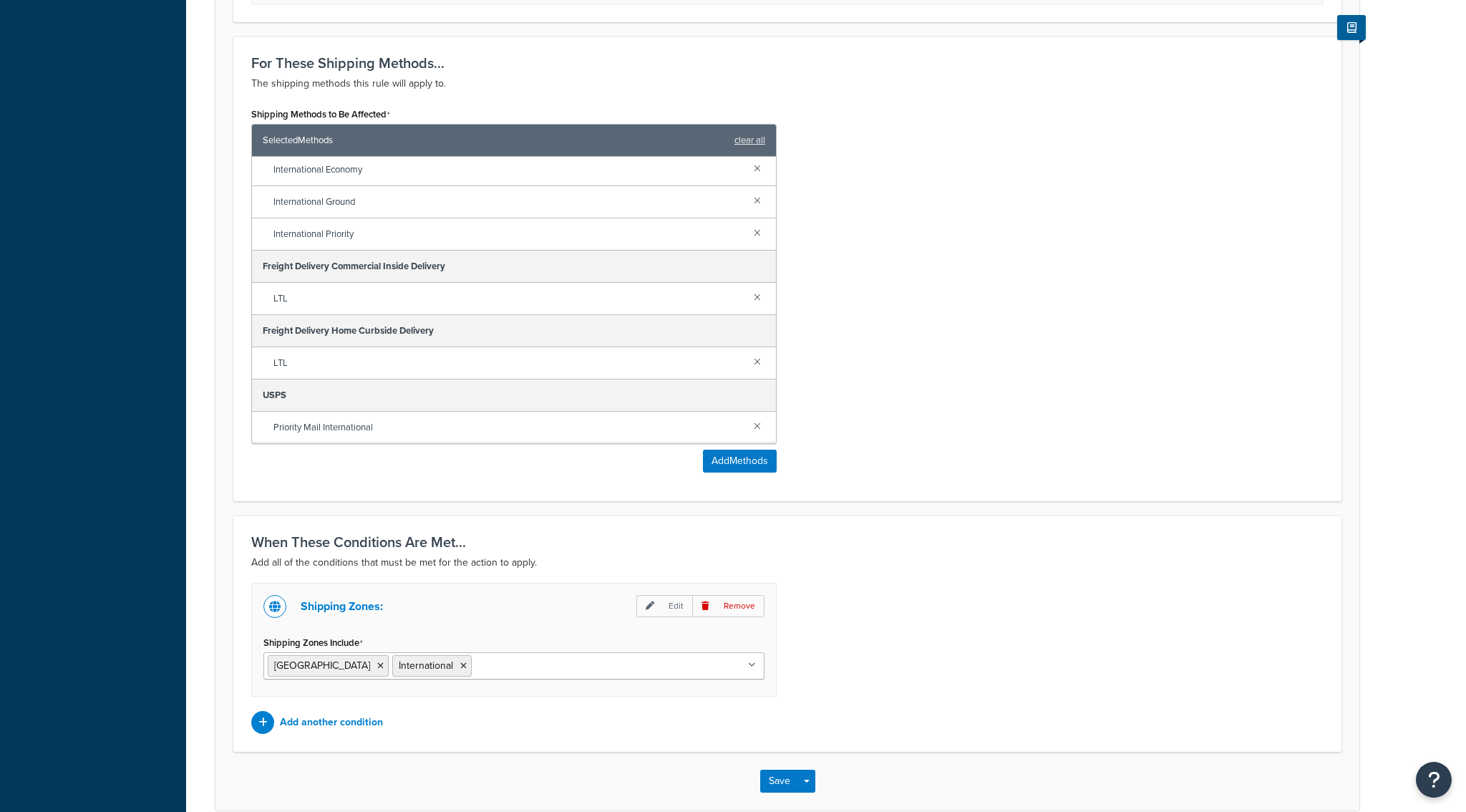
scroll to position [801, 0]
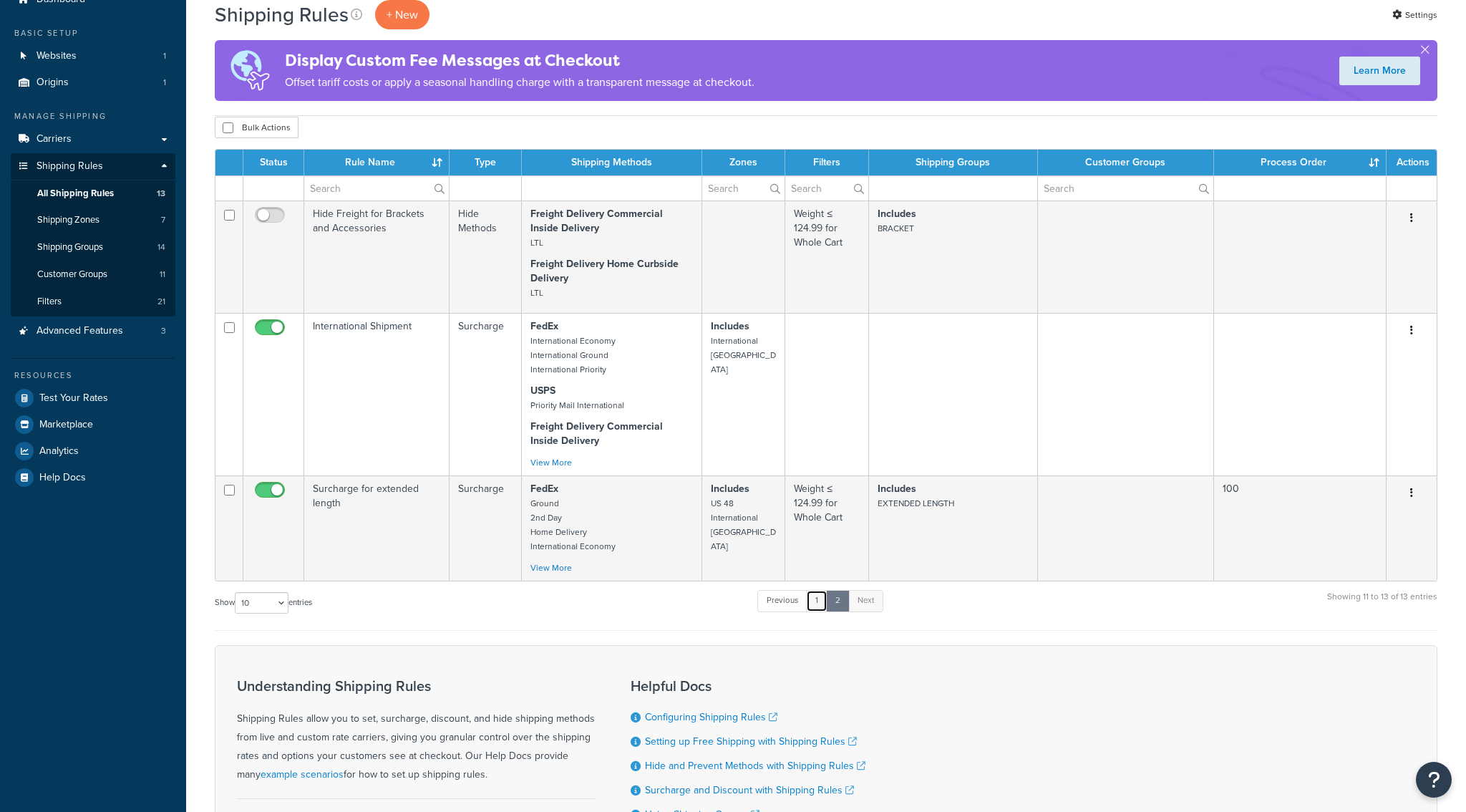
click at [816, 611] on link "1" at bounding box center [816, 600] width 21 height 21
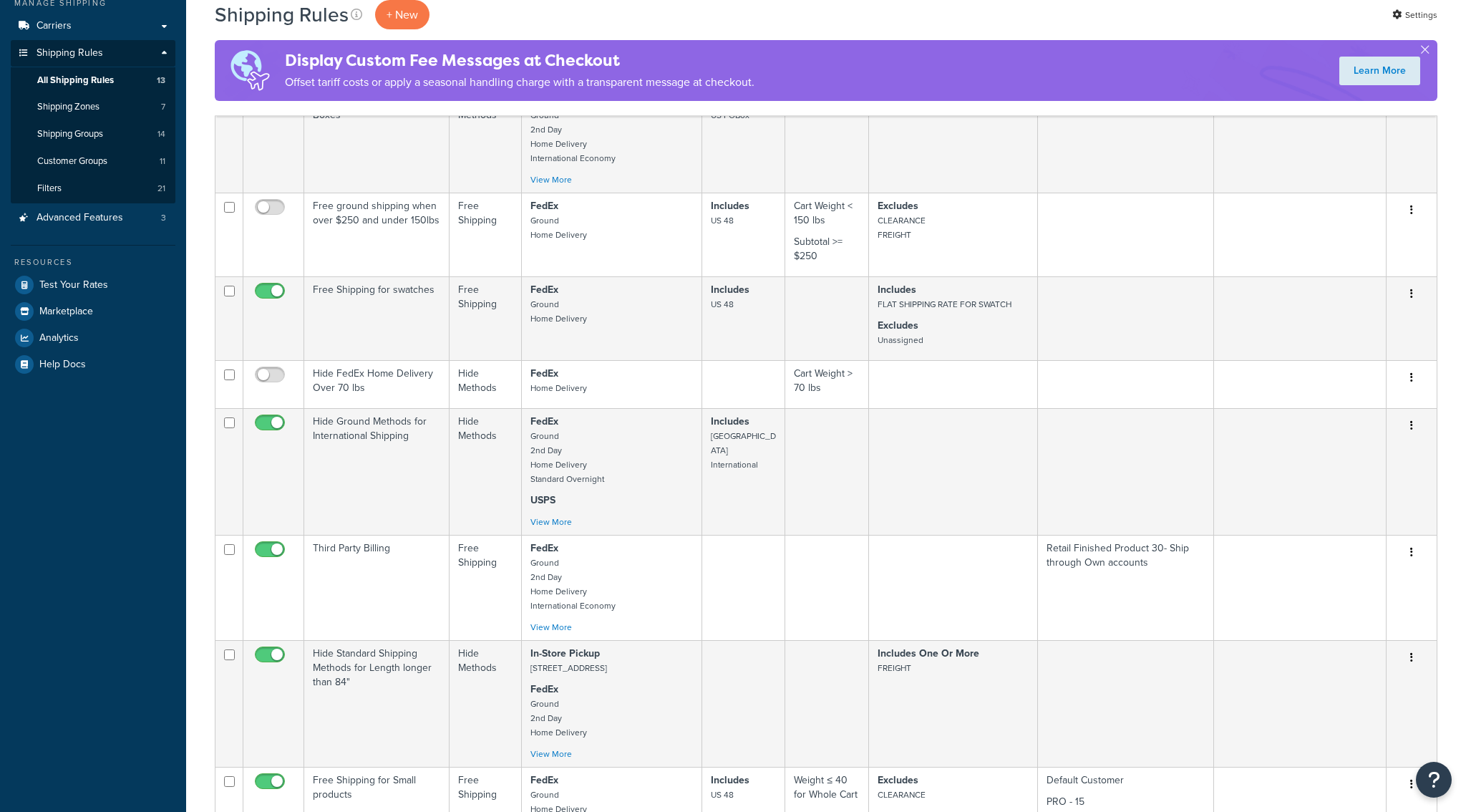
scroll to position [174, 0]
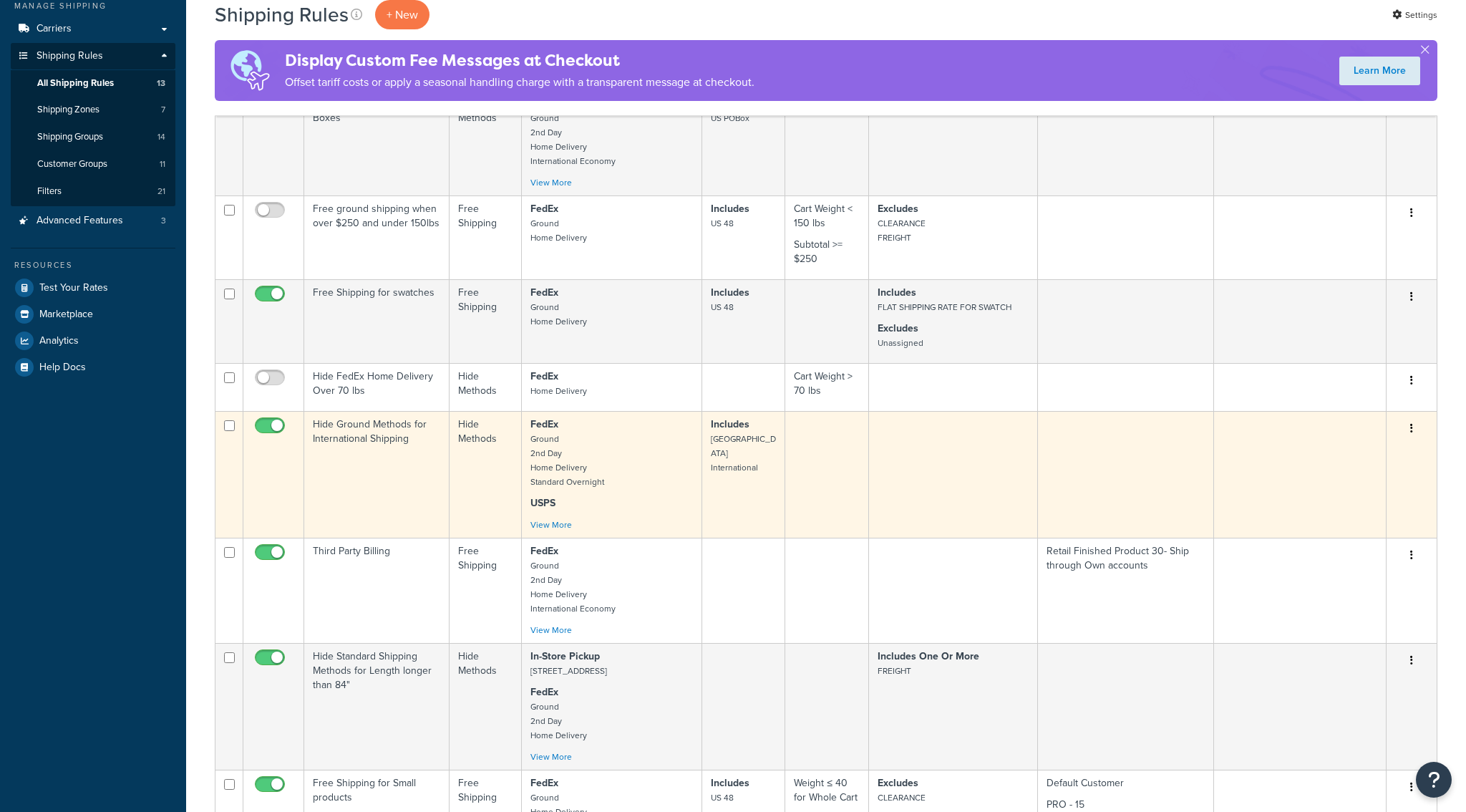
click at [632, 489] on p "FedEx Ground 2nd Day Home Delivery Standard Overnight" at bounding box center [612, 453] width 164 height 72
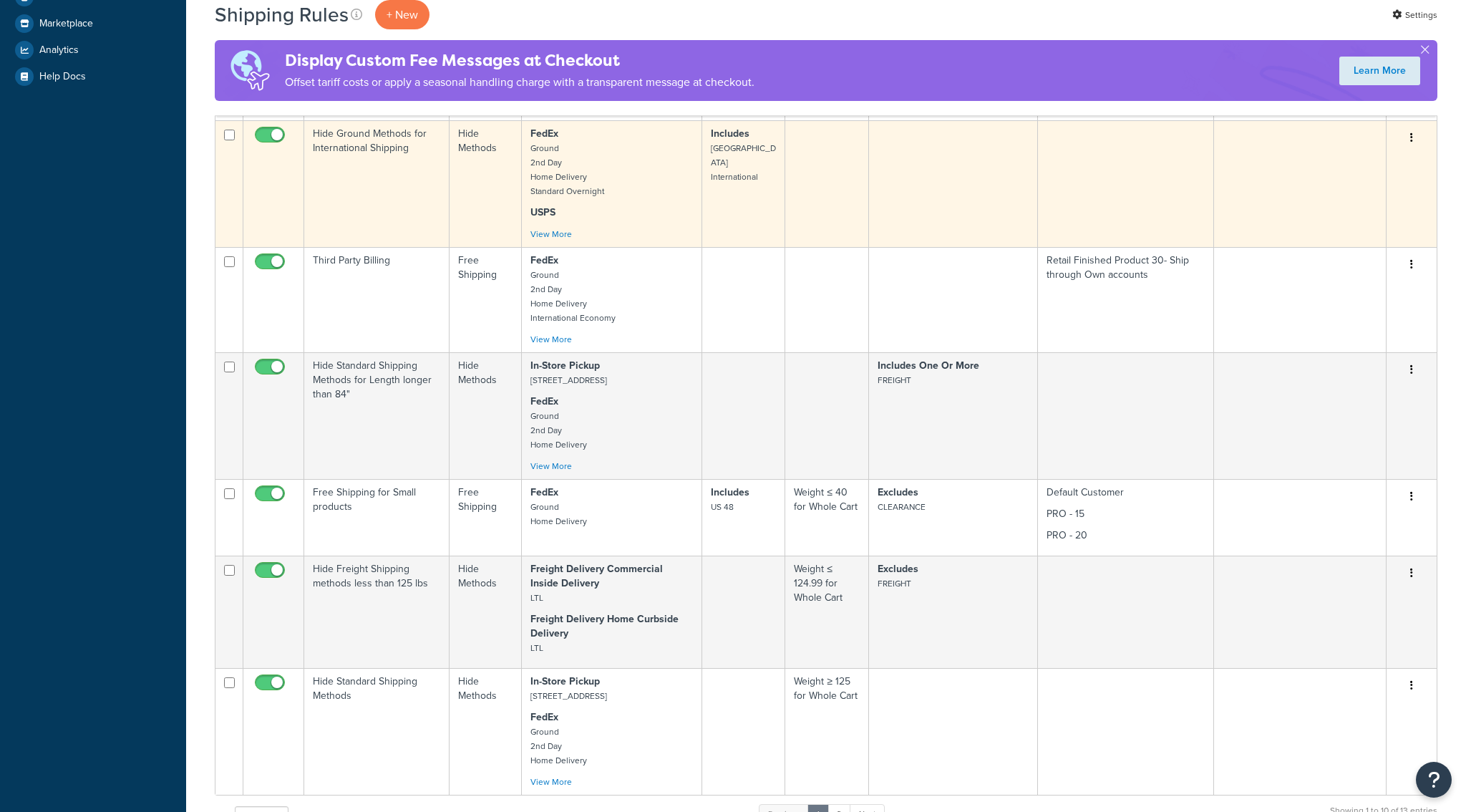
scroll to position [465, 0]
